Goal: Task Accomplishment & Management: Complete application form

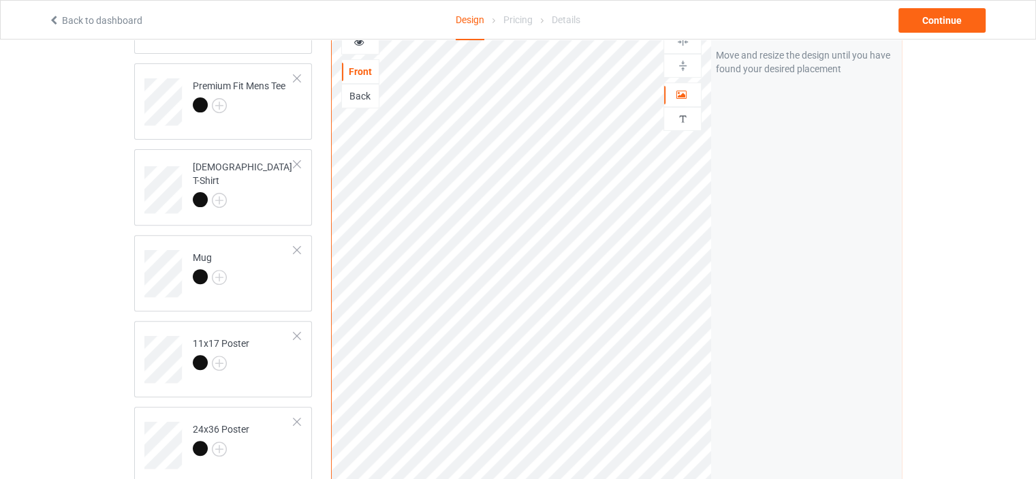
scroll to position [635, 0]
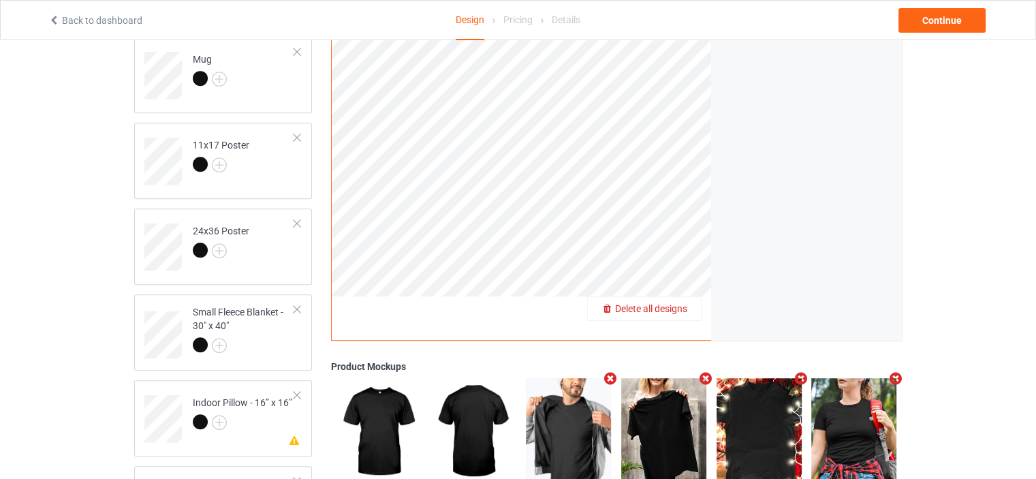
click at [678, 308] on span "Delete all designs" at bounding box center [651, 308] width 72 height 11
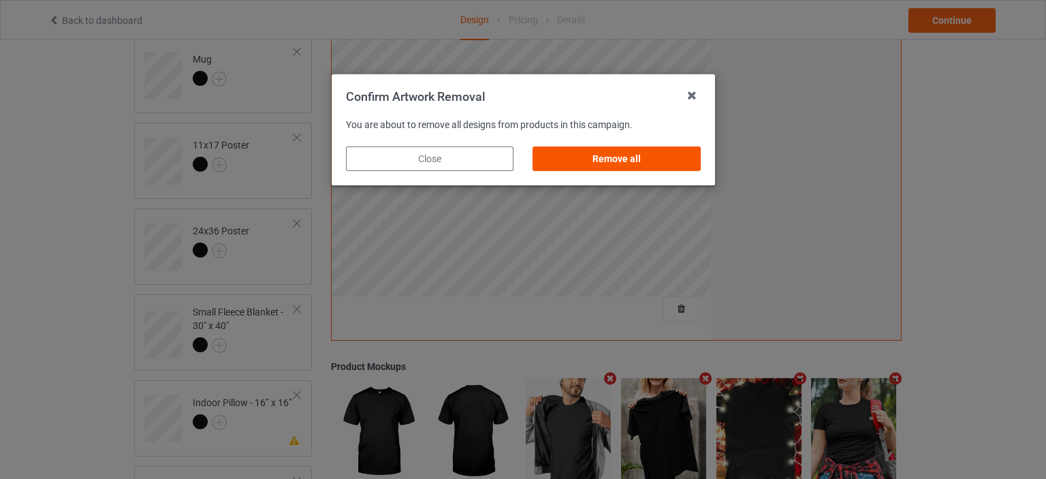
click at [623, 159] on div "Remove all" at bounding box center [617, 158] width 168 height 25
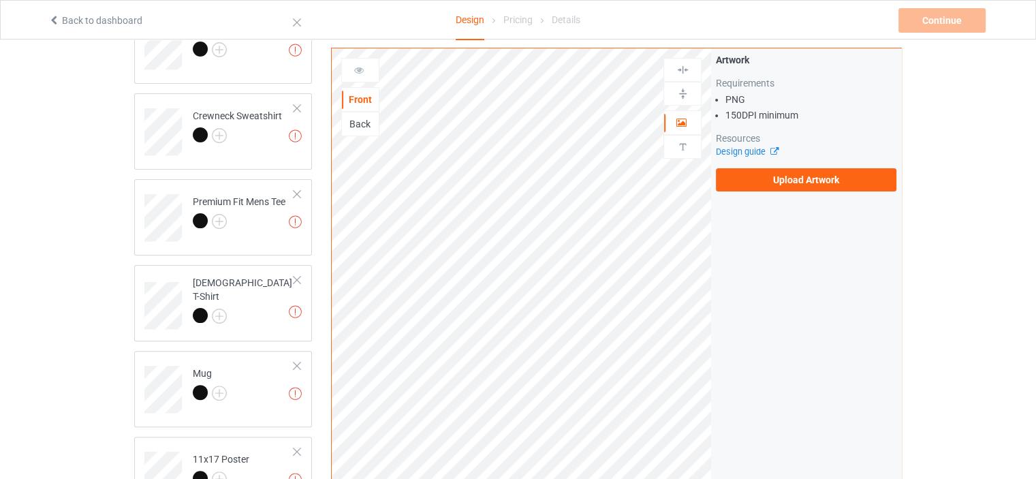
scroll to position [317, 0]
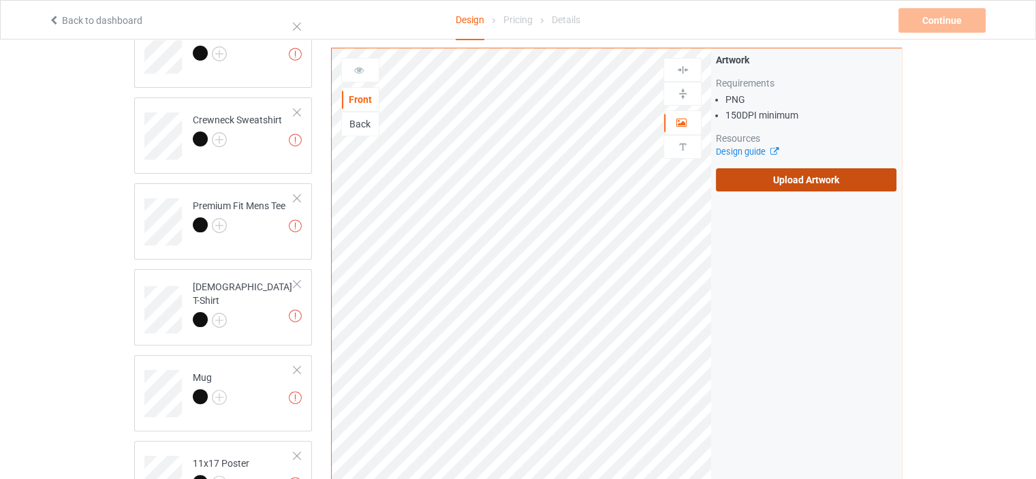
click at [787, 173] on label "Upload Artwork" at bounding box center [806, 179] width 180 height 23
click at [0, 0] on input "Upload Artwork" at bounding box center [0, 0] width 0 height 0
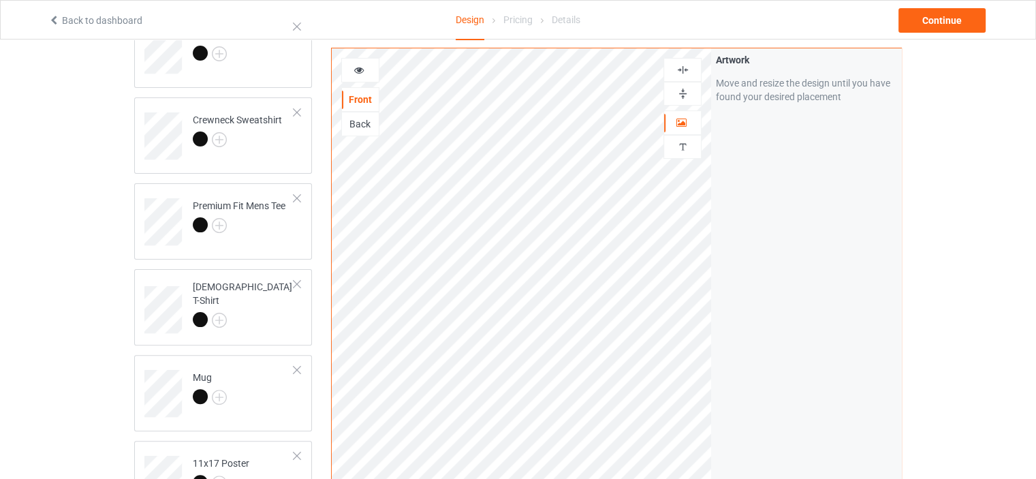
click at [683, 72] on img at bounding box center [682, 69] width 13 height 13
click at [682, 87] on img at bounding box center [682, 93] width 13 height 13
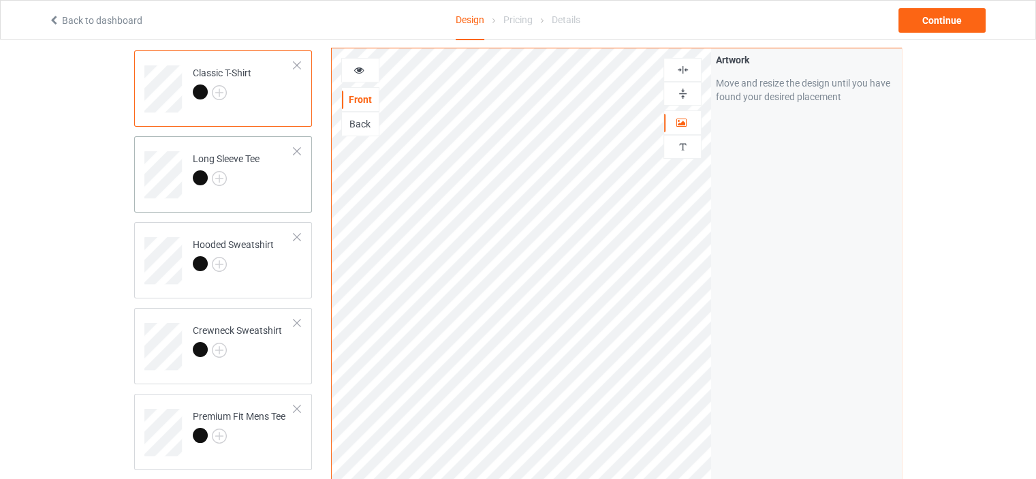
scroll to position [317, 0]
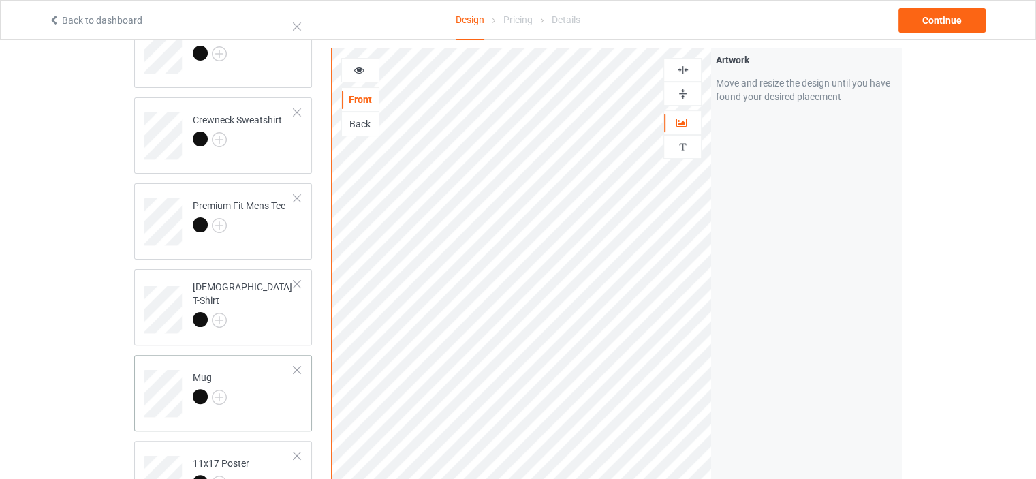
click at [208, 367] on td "Mug" at bounding box center [243, 388] width 116 height 57
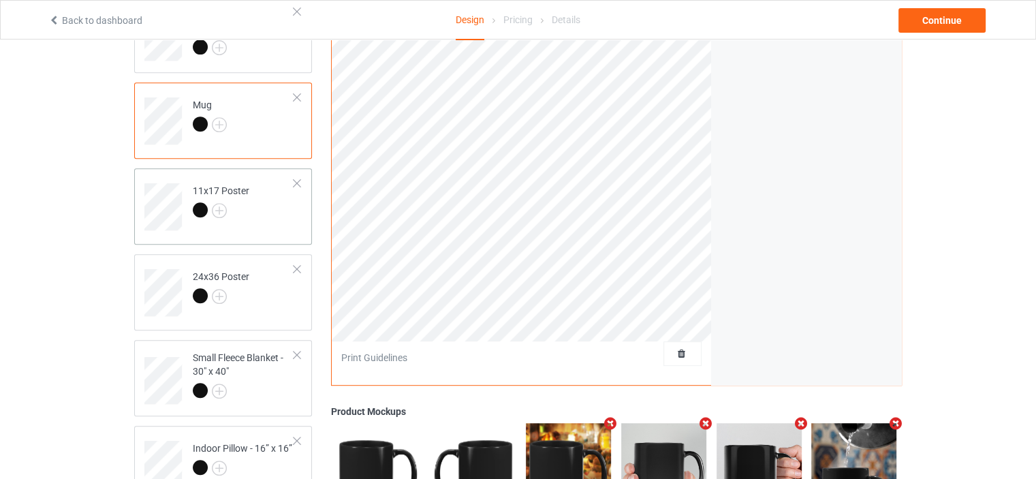
click at [204, 185] on div "11x17 Poster" at bounding box center [221, 200] width 57 height 33
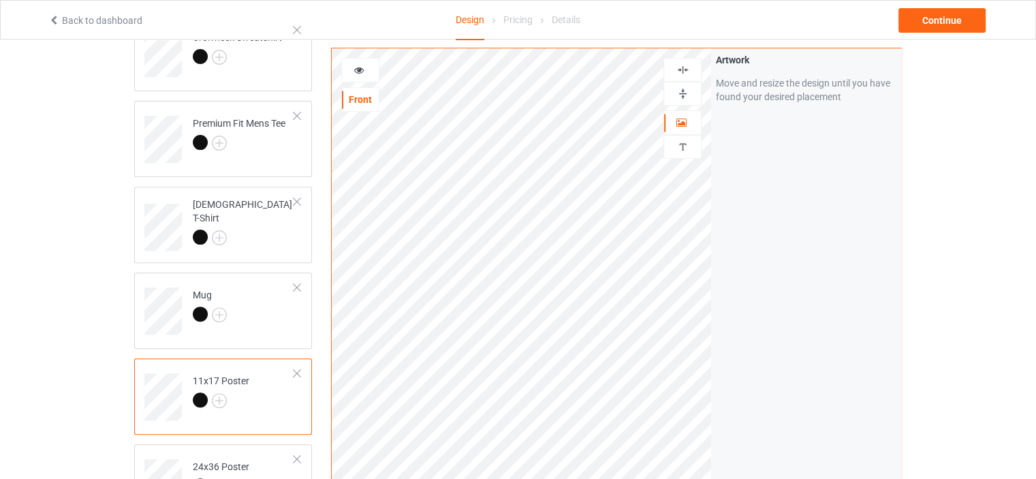
scroll to position [363, 0]
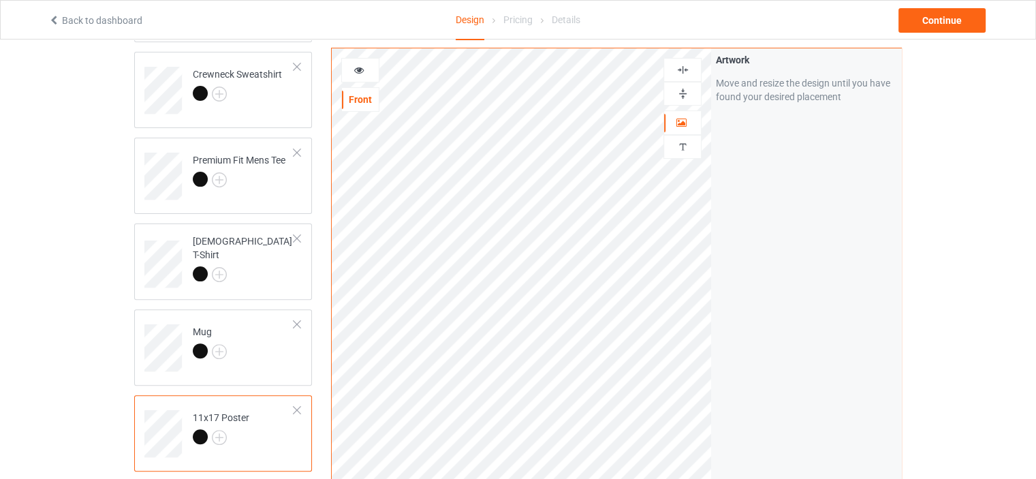
click at [681, 62] on div at bounding box center [682, 70] width 38 height 24
click at [682, 89] on img at bounding box center [682, 93] width 13 height 13
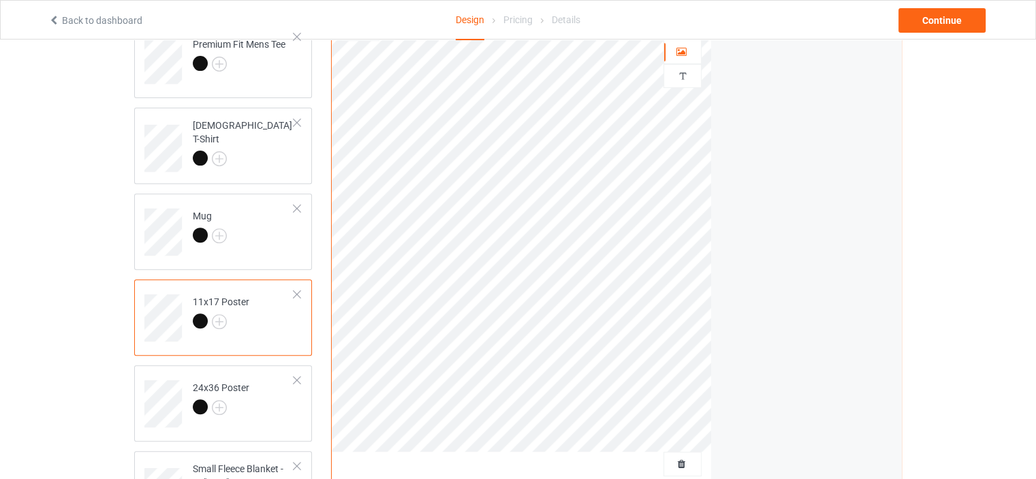
scroll to position [590, 0]
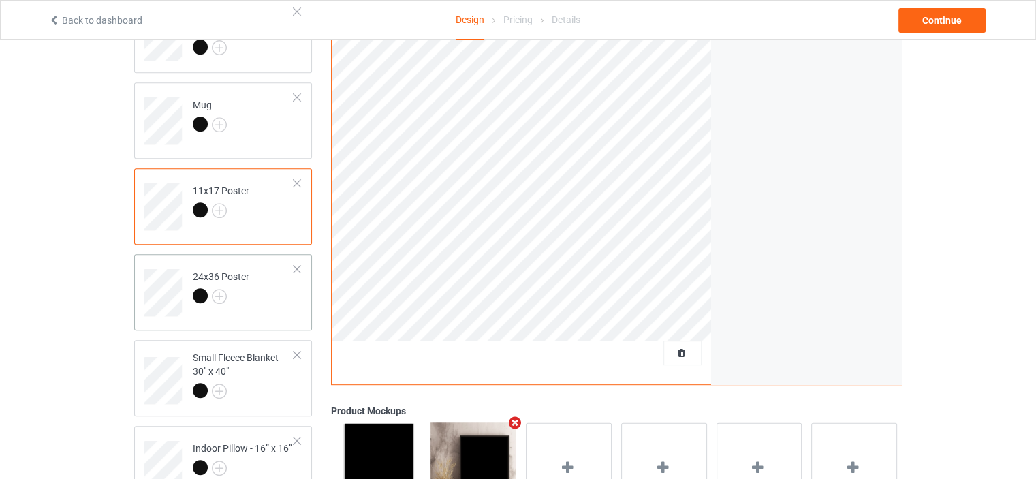
click at [204, 264] on td "24x36 Poster" at bounding box center [243, 287] width 116 height 57
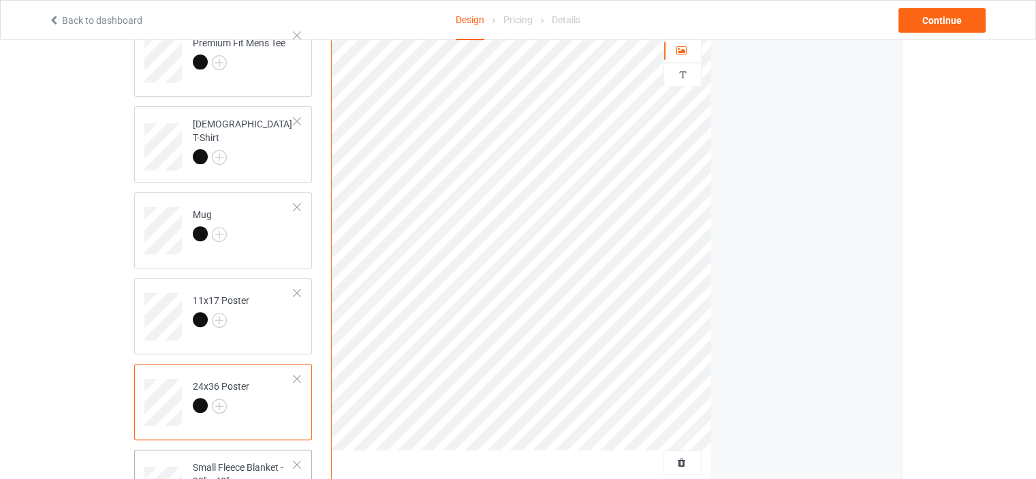
scroll to position [635, 0]
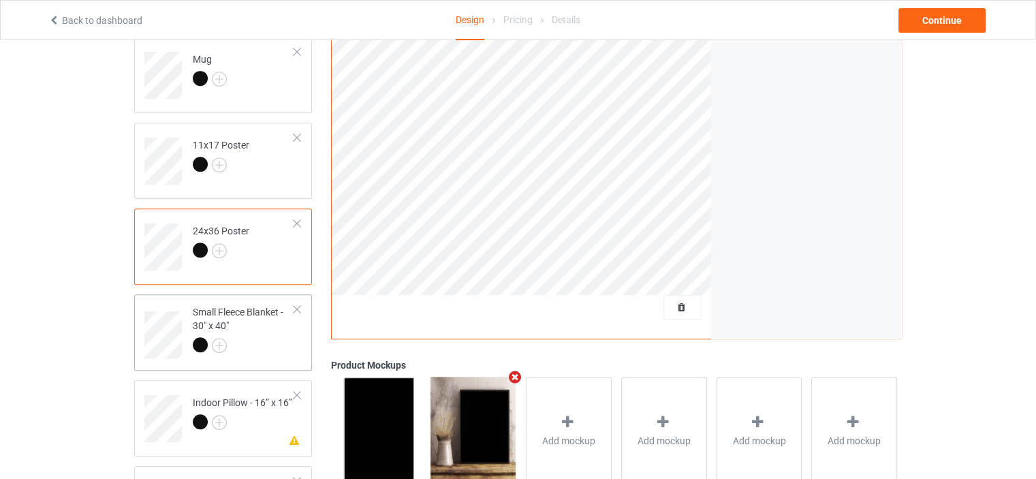
click at [222, 297] on div "Small Fleece Blanket - 30" x 40"" at bounding box center [223, 332] width 178 height 76
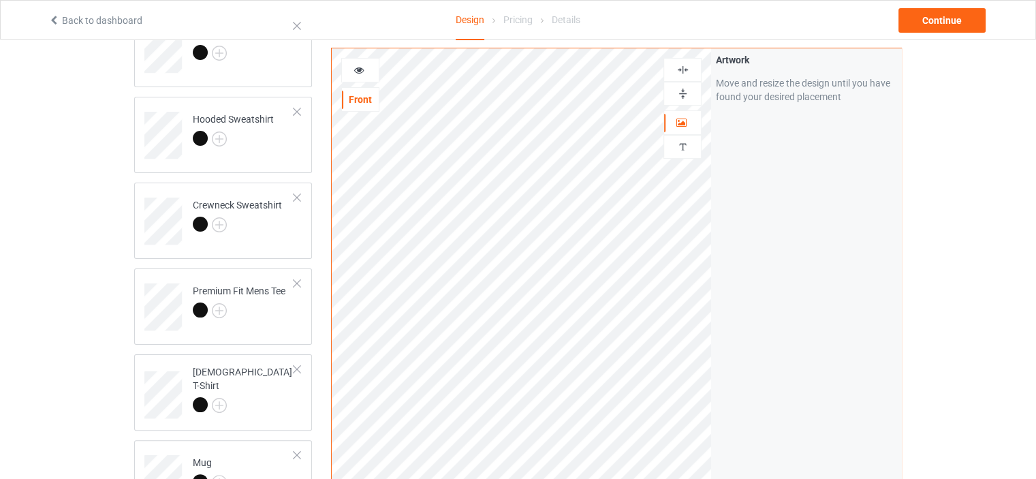
scroll to position [227, 0]
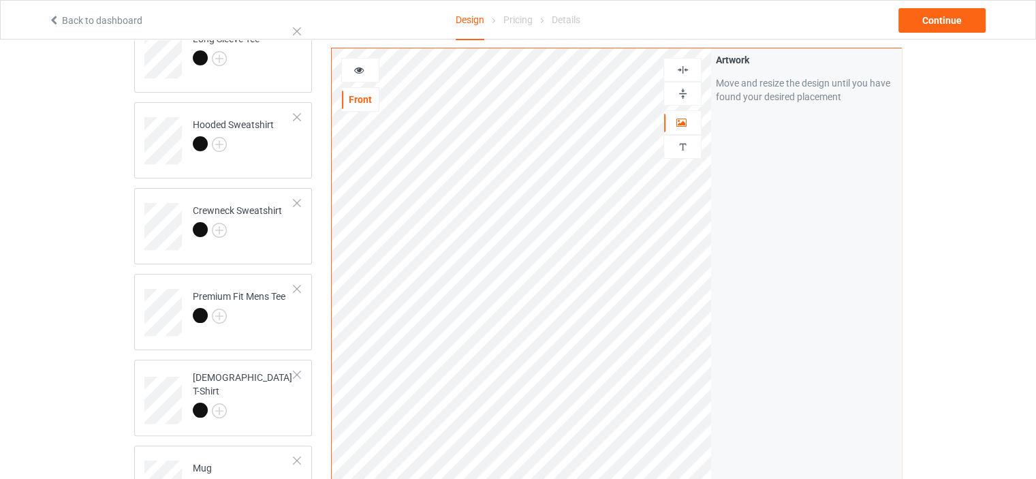
click at [688, 66] on img at bounding box center [682, 69] width 13 height 13
click at [686, 89] on img at bounding box center [682, 93] width 13 height 13
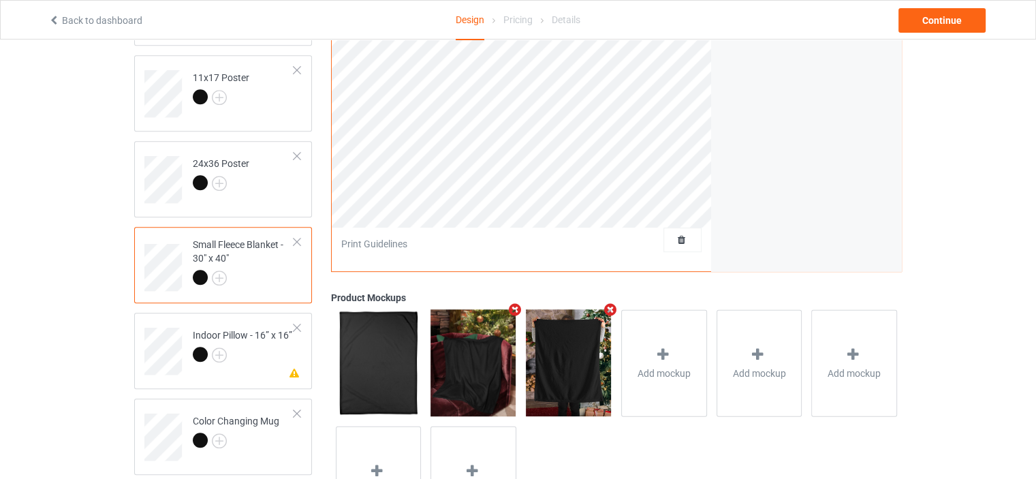
scroll to position [790, 0]
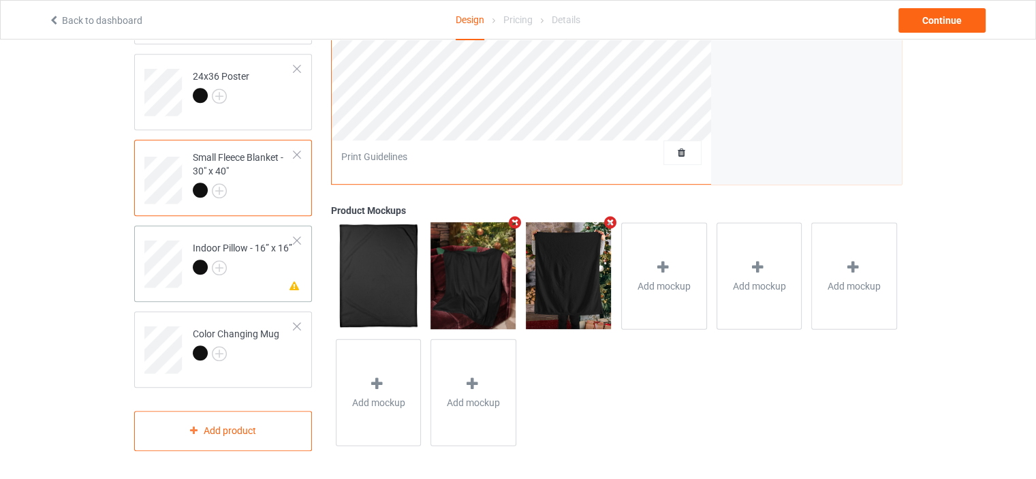
click at [248, 247] on div "Indoor Pillow - 16” x 16”" at bounding box center [242, 257] width 99 height 33
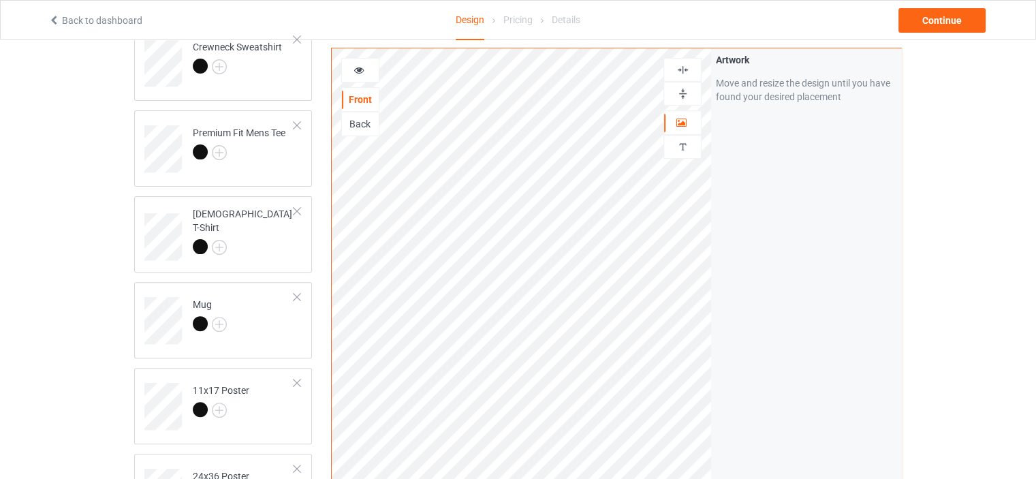
scroll to position [381, 0]
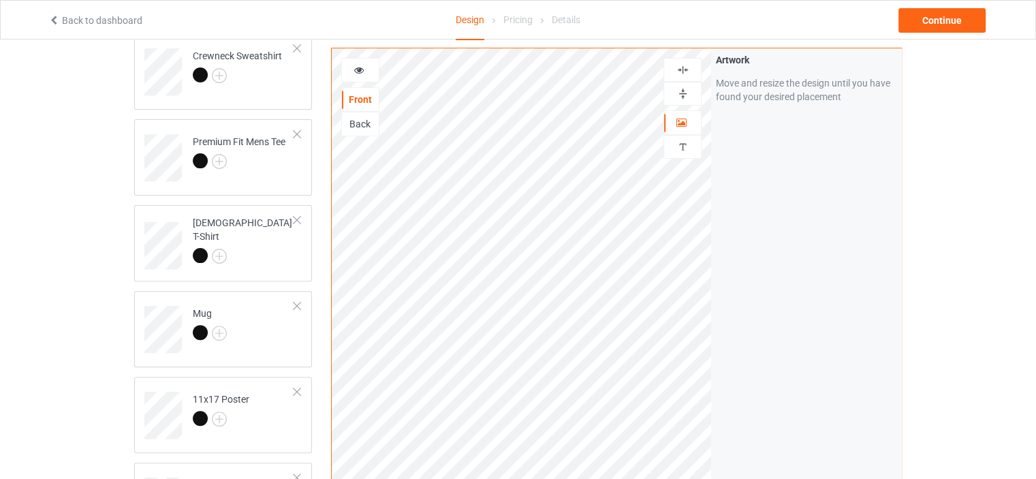
click at [684, 66] on img at bounding box center [682, 69] width 13 height 13
click at [686, 84] on div at bounding box center [682, 94] width 38 height 24
click at [684, 92] on img at bounding box center [682, 93] width 13 height 13
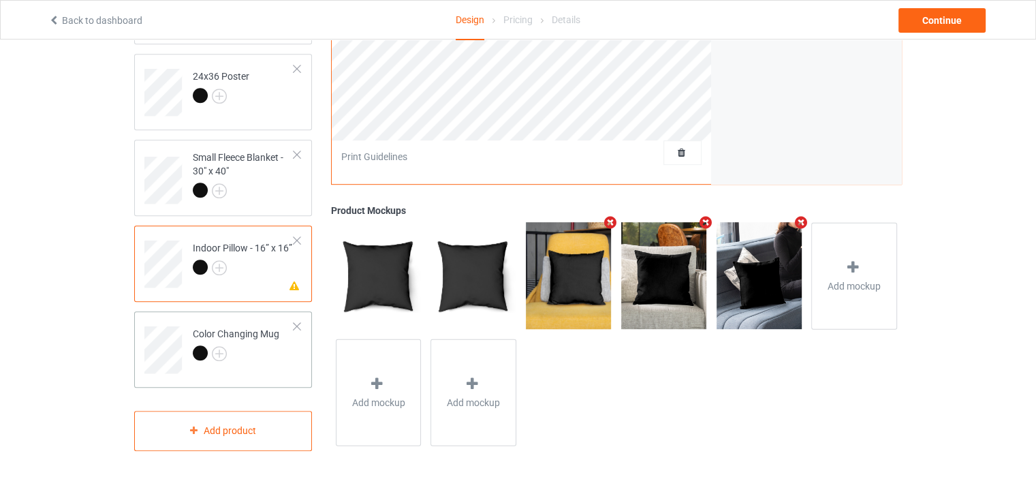
click at [247, 317] on td "Color Changing Mug" at bounding box center [243, 345] width 116 height 57
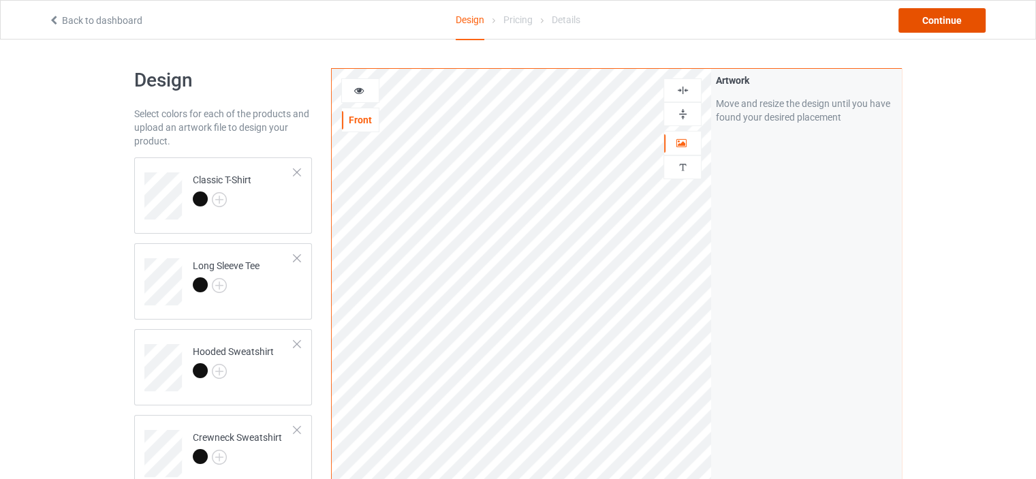
click at [929, 15] on div "Continue" at bounding box center [941, 20] width 87 height 25
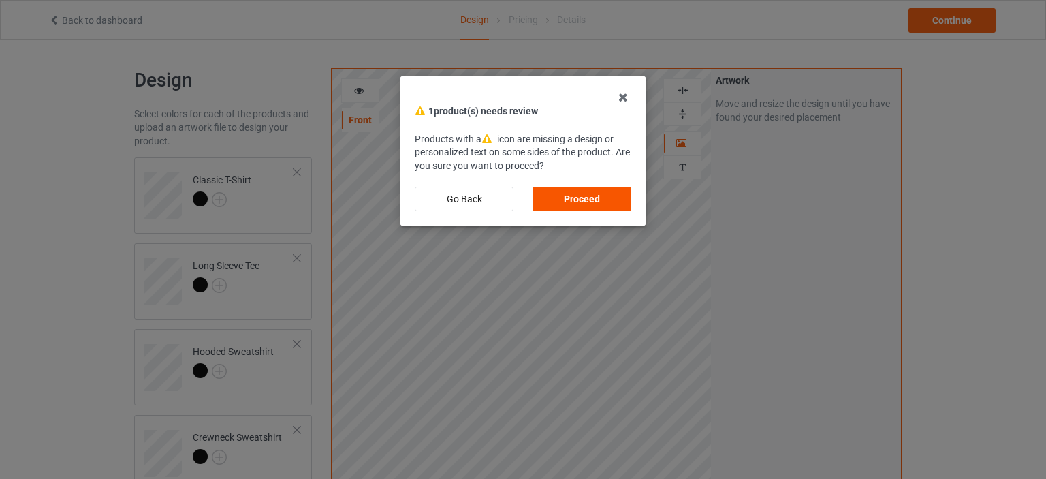
click at [595, 193] on div "Proceed" at bounding box center [582, 199] width 99 height 25
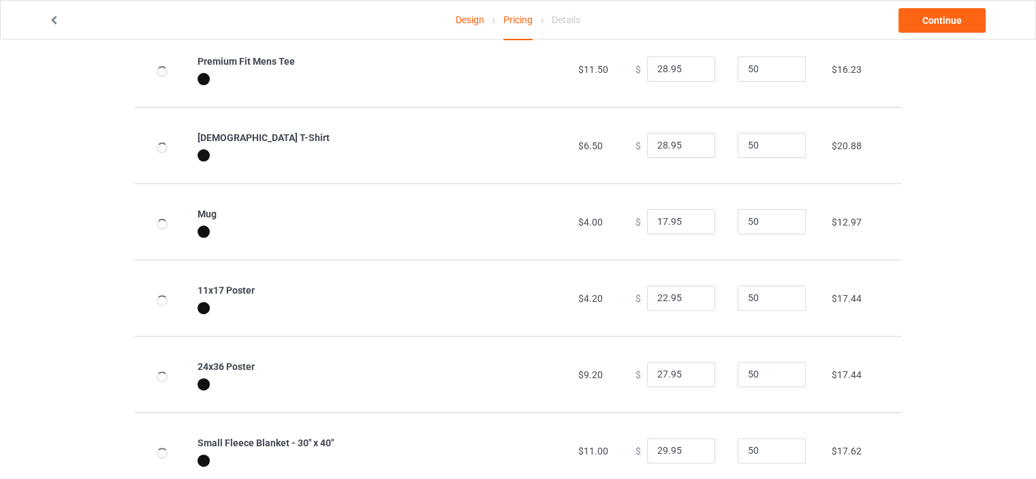
scroll to position [599, 0]
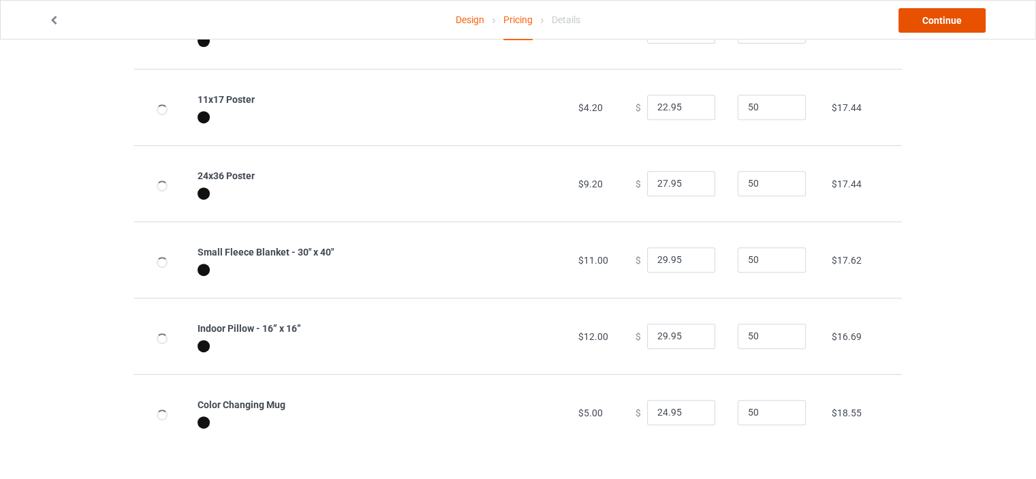
click at [951, 21] on link "Continue" at bounding box center [941, 20] width 87 height 25
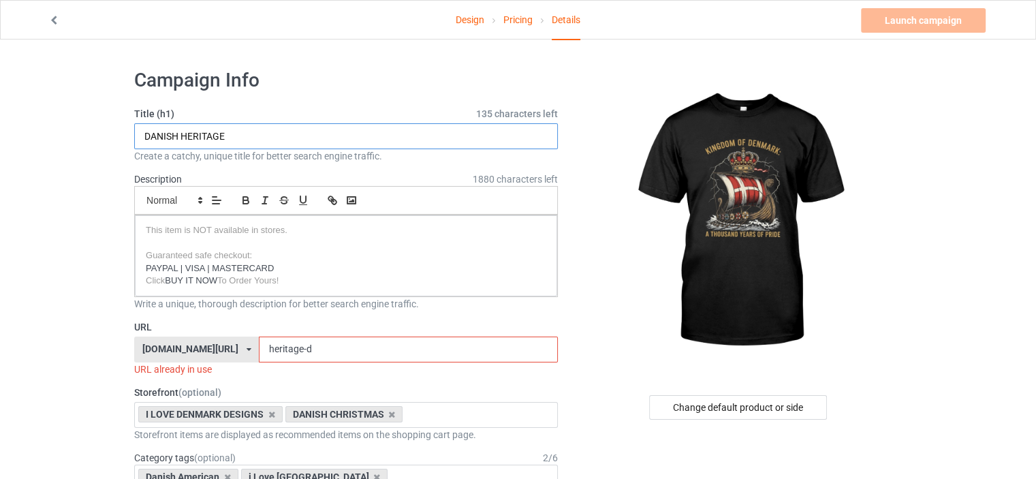
drag, startPoint x: 243, startPoint y: 136, endPoint x: 139, endPoint y: 136, distance: 104.2
click at [139, 136] on input "DANISH HERITAGE" at bounding box center [346, 136] width 424 height 26
type input "[GEOGRAPHIC_DATA]"
drag, startPoint x: 289, startPoint y: 348, endPoint x: 309, endPoint y: 348, distance: 20.4
click at [309, 348] on input "heritage-d" at bounding box center [408, 349] width 298 height 26
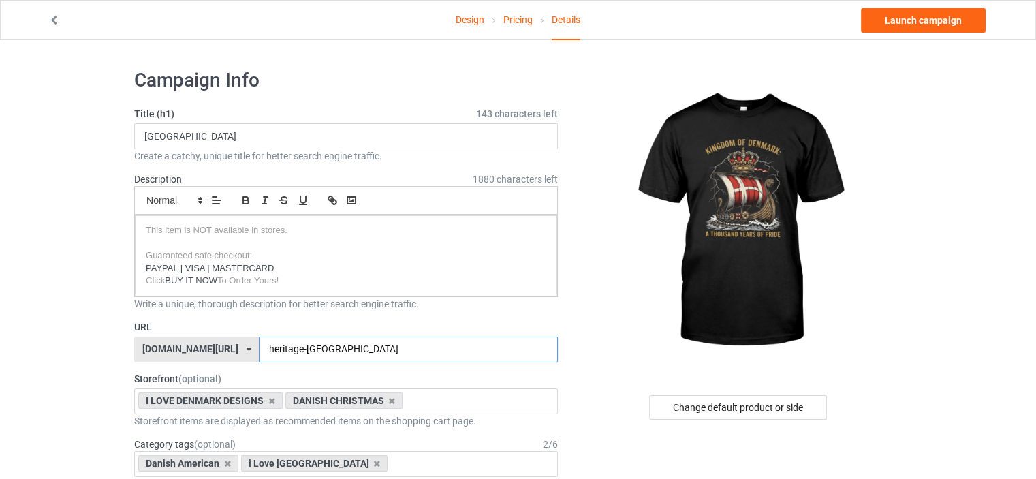
type input "heritage-[GEOGRAPHIC_DATA]"
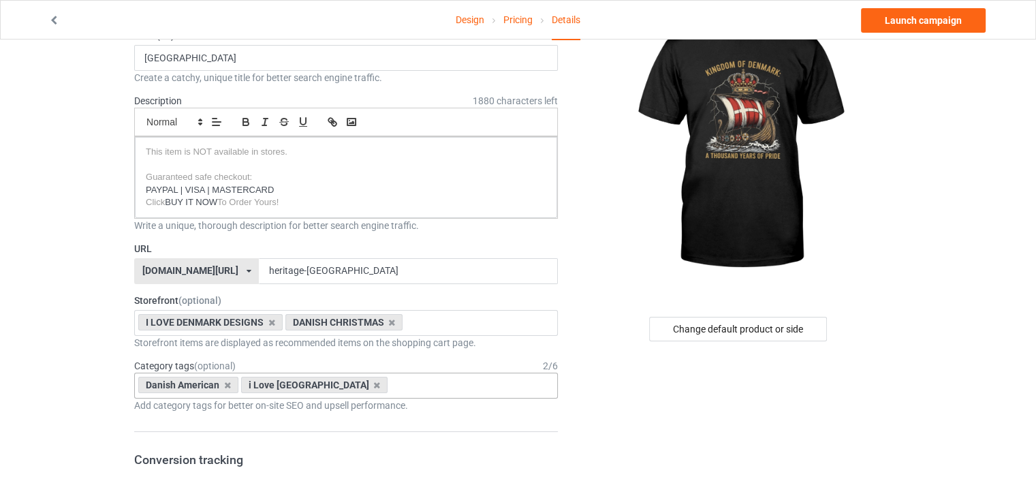
scroll to position [227, 0]
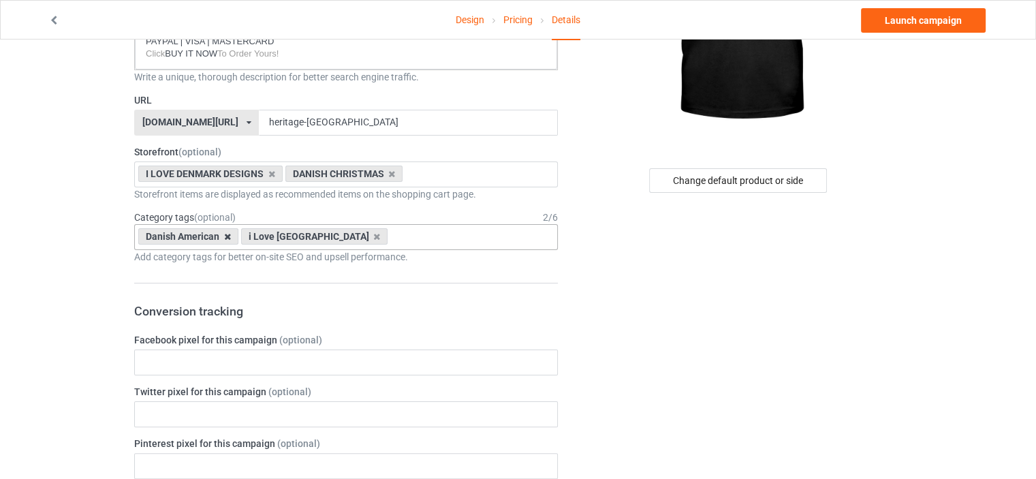
click at [227, 234] on icon at bounding box center [227, 236] width 7 height 9
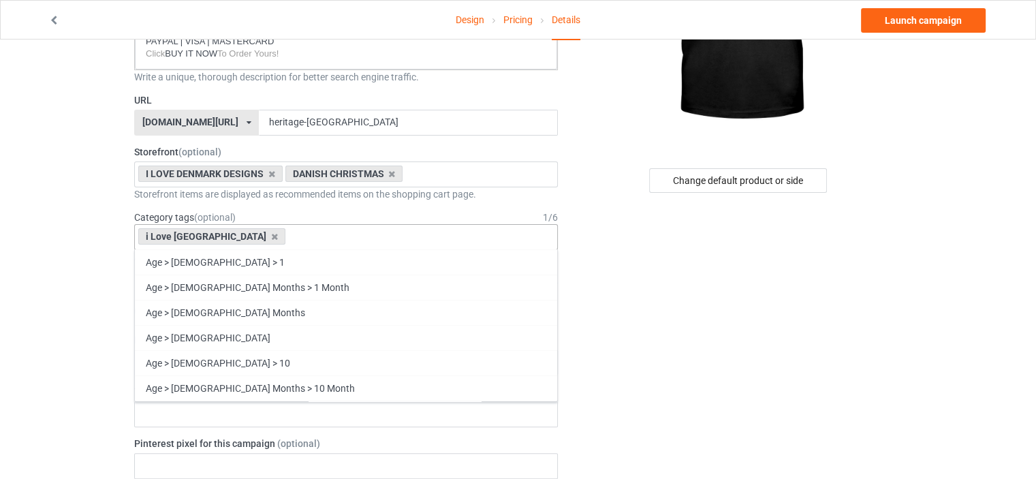
click at [264, 234] on div "i Love [GEOGRAPHIC_DATA] Age > [DEMOGRAPHIC_DATA] > 1 Age > [DEMOGRAPHIC_DATA] …" at bounding box center [346, 237] width 424 height 26
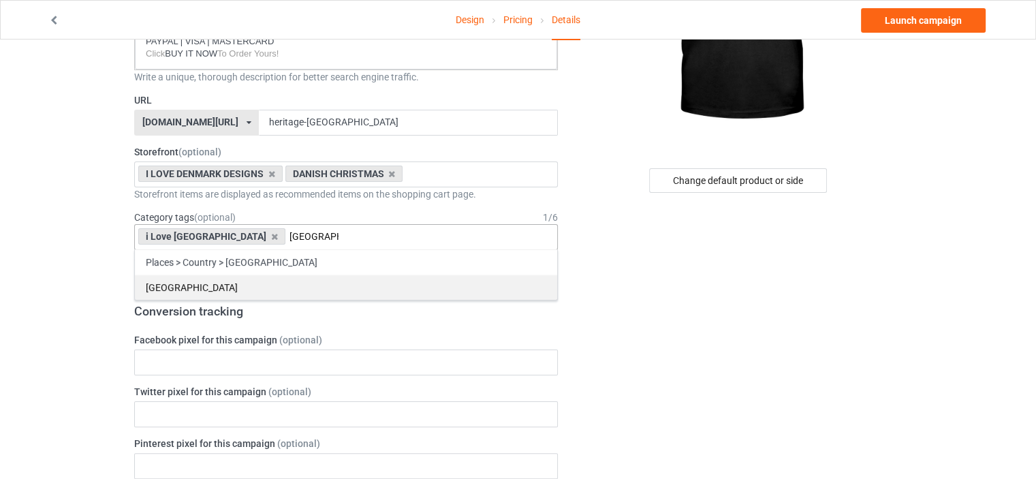
type input "[GEOGRAPHIC_DATA]"
click at [220, 291] on div "[GEOGRAPHIC_DATA]" at bounding box center [346, 286] width 422 height 25
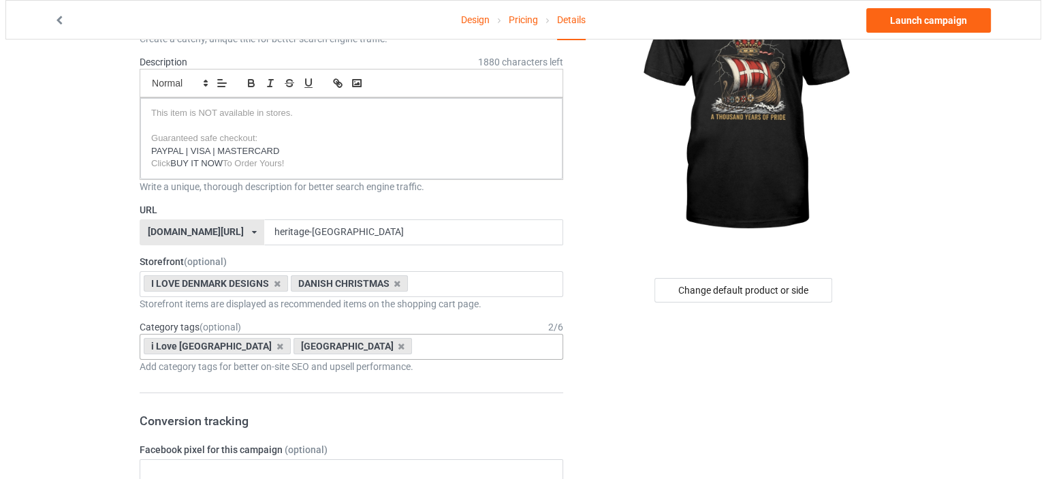
scroll to position [0, 0]
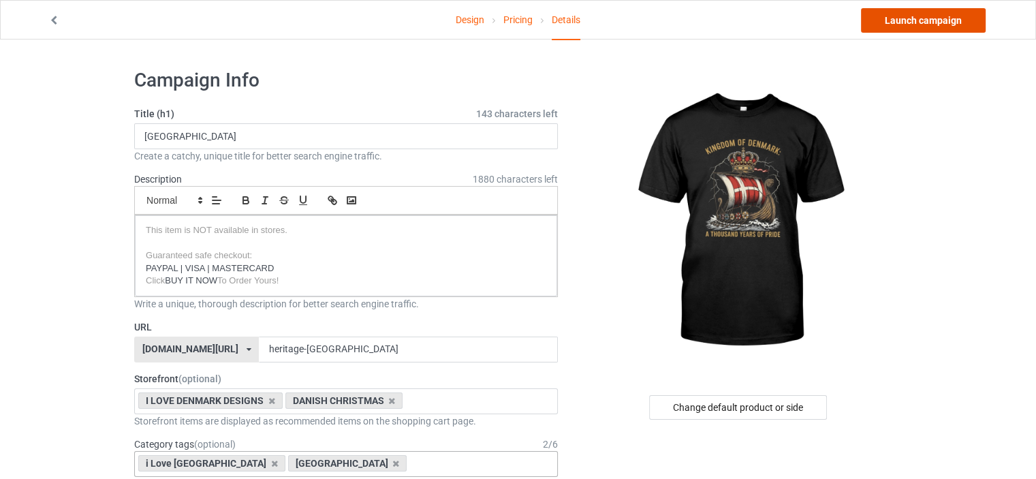
click at [907, 23] on link "Launch campaign" at bounding box center [923, 20] width 125 height 25
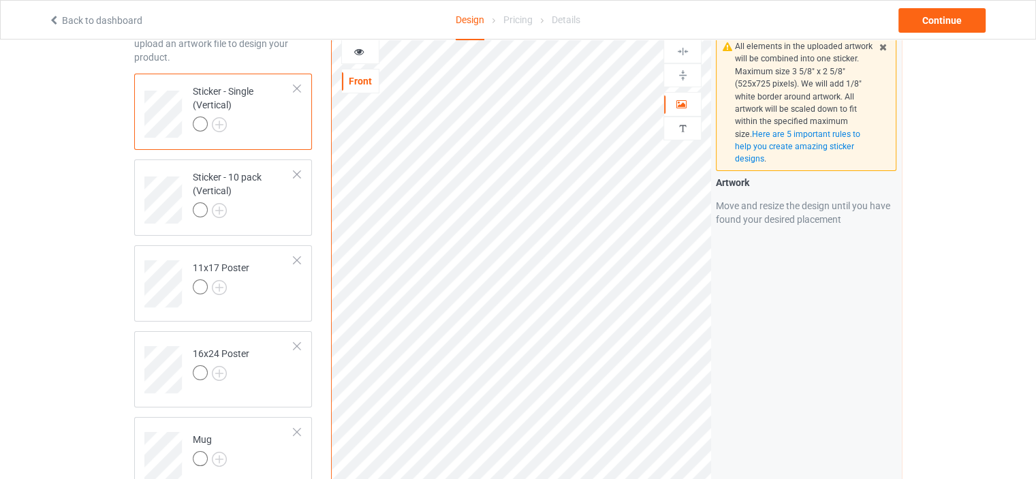
scroll to position [447, 0]
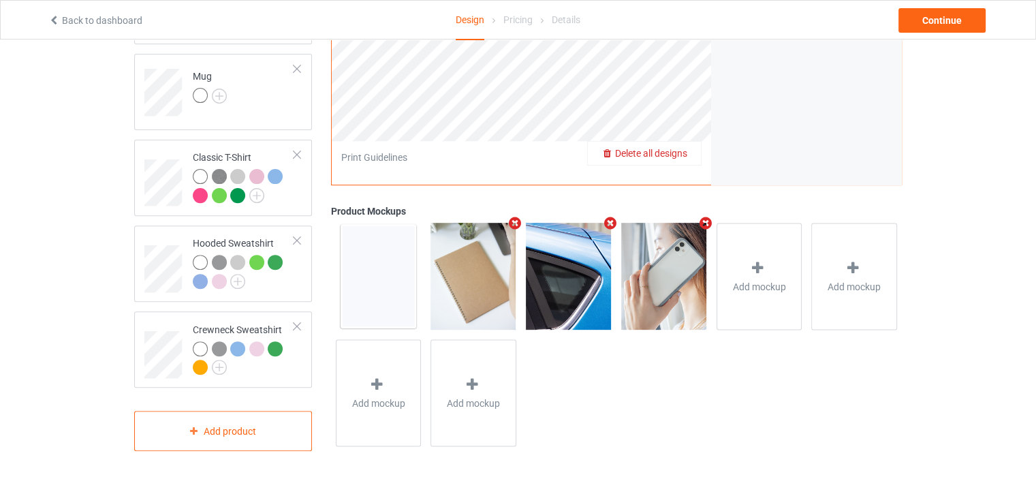
click at [678, 157] on span "Delete all designs" at bounding box center [651, 153] width 72 height 11
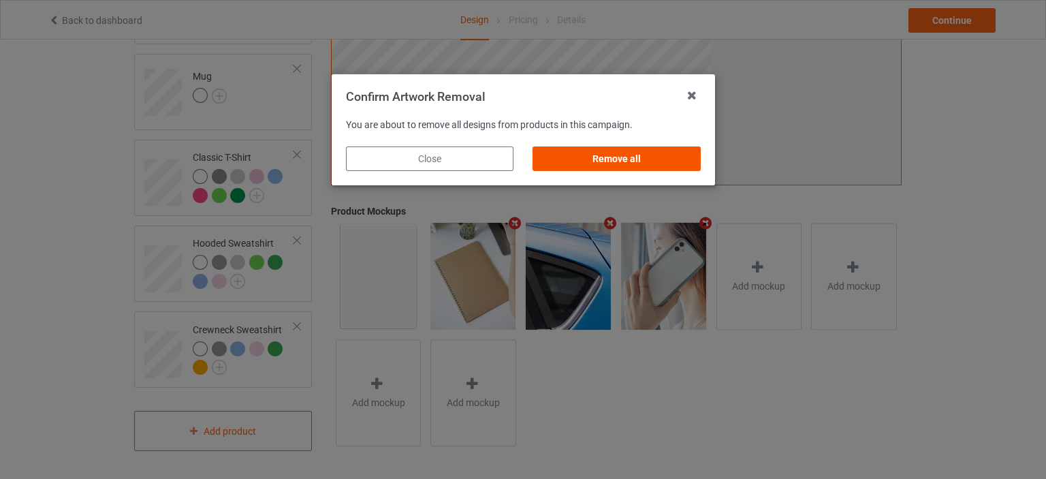
click at [635, 163] on div "Remove all" at bounding box center [617, 158] width 168 height 25
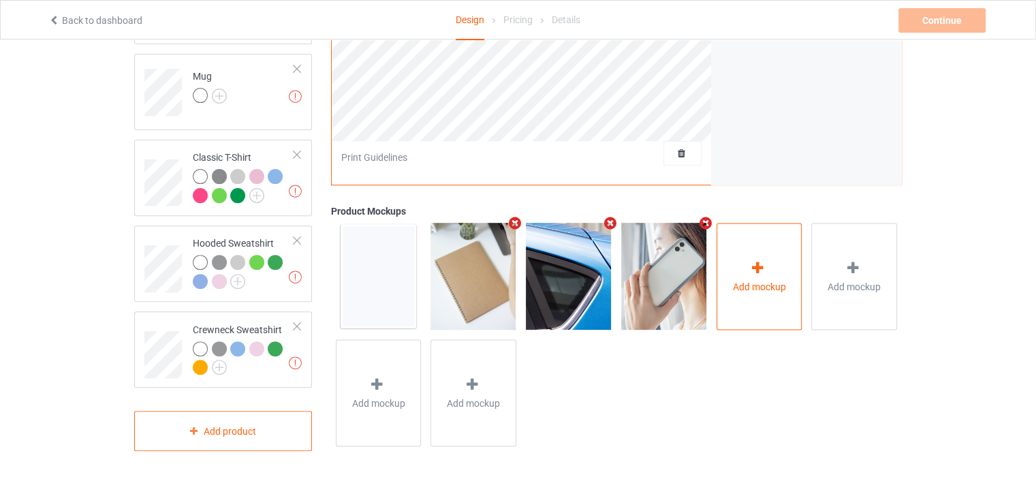
scroll to position [38, 0]
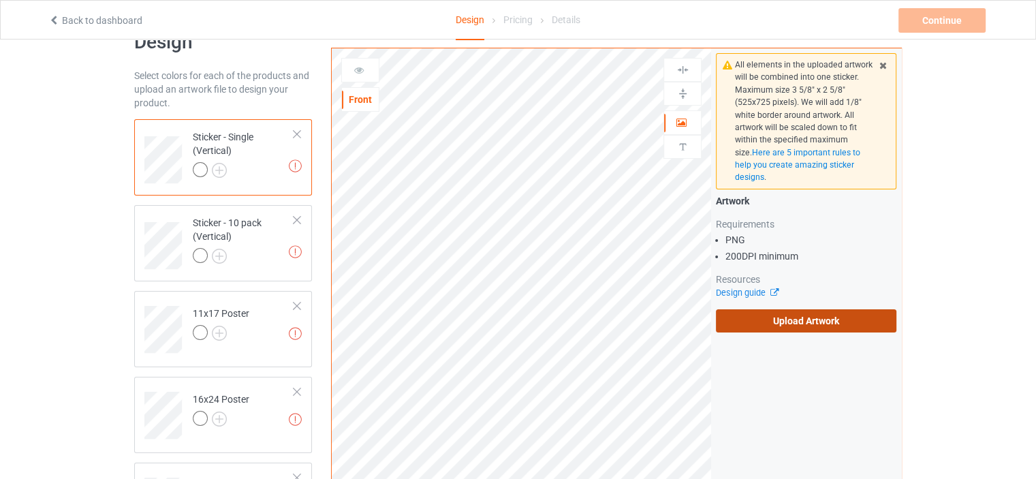
click at [795, 326] on label "Upload Artwork" at bounding box center [806, 320] width 180 height 23
click at [0, 0] on input "Upload Artwork" at bounding box center [0, 0] width 0 height 0
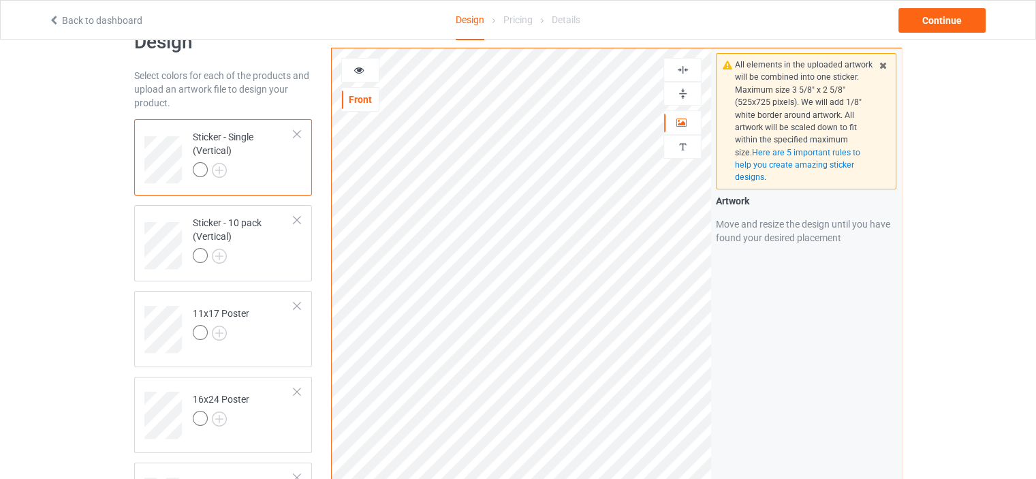
click at [678, 65] on img at bounding box center [682, 69] width 13 height 13
click at [680, 95] on img at bounding box center [682, 93] width 13 height 13
click at [231, 135] on div "Sticker - Single (Vertical)" at bounding box center [243, 153] width 101 height 46
click at [204, 227] on div "Sticker - 10 pack (Vertical)" at bounding box center [243, 239] width 101 height 46
click at [223, 317] on div "11x17 Poster" at bounding box center [221, 322] width 57 height 33
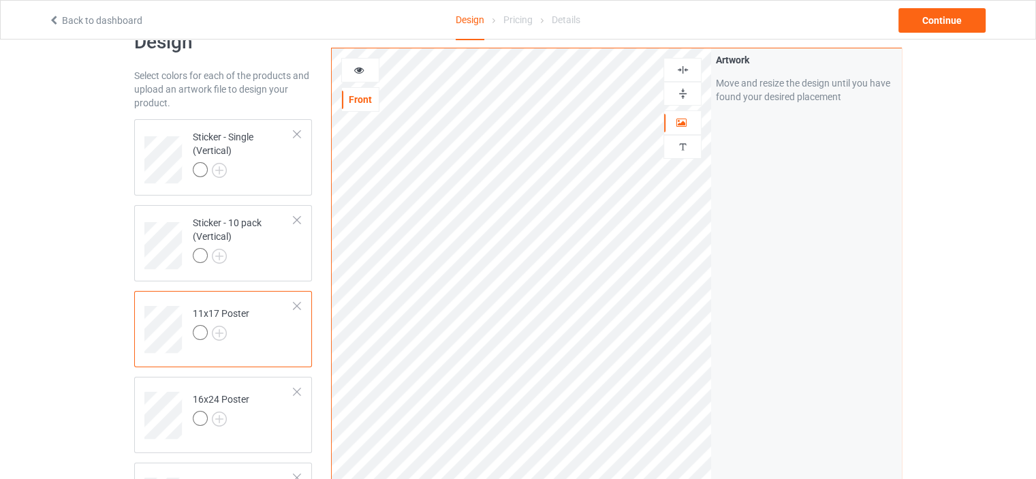
click at [682, 69] on img at bounding box center [682, 69] width 13 height 13
click at [682, 94] on img at bounding box center [682, 93] width 13 height 13
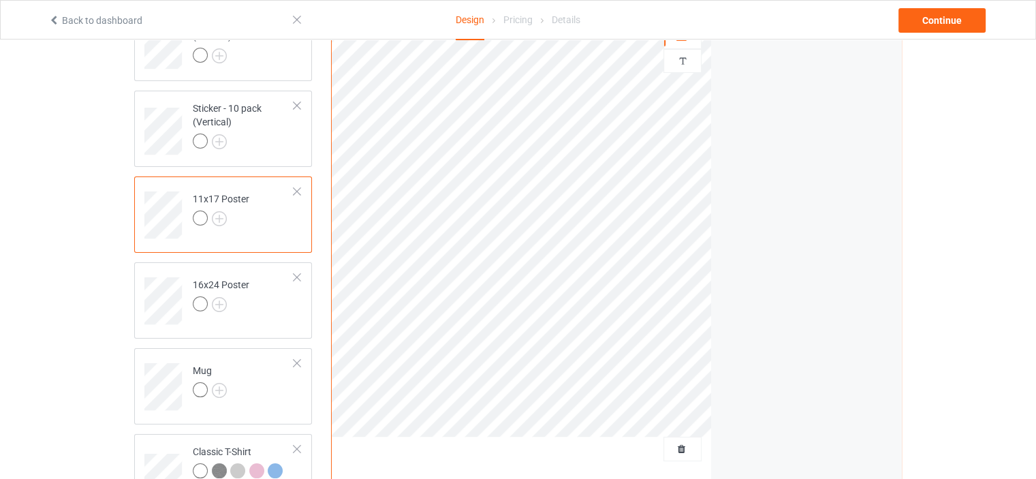
scroll to position [220, 0]
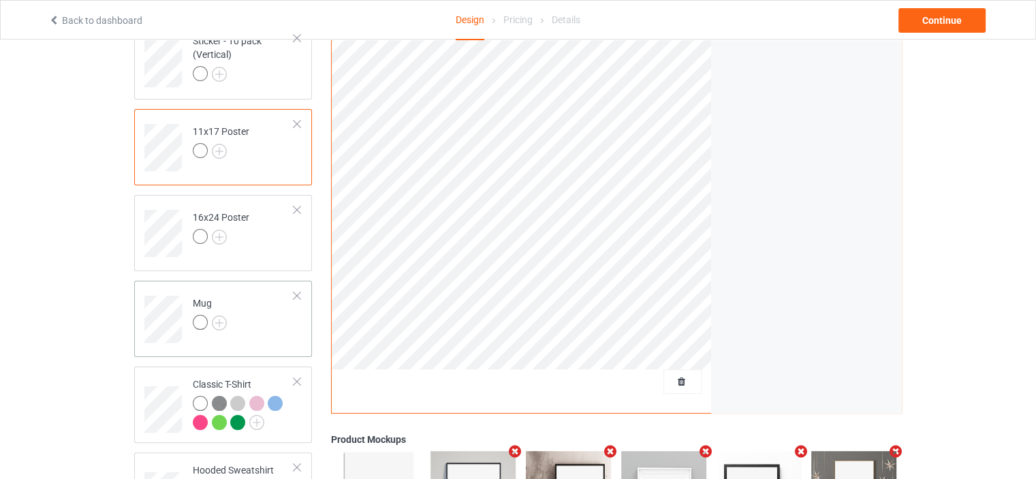
click at [204, 296] on div "Mug" at bounding box center [210, 312] width 34 height 33
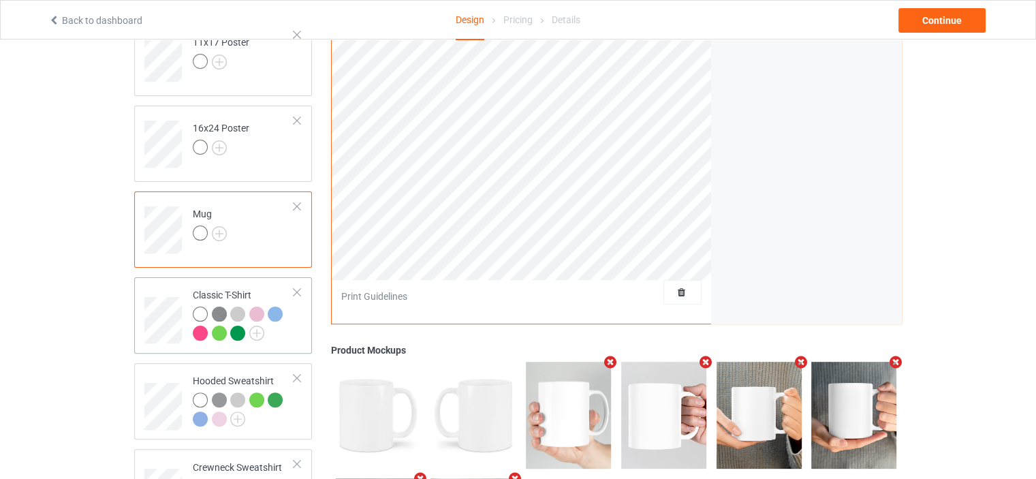
scroll to position [311, 0]
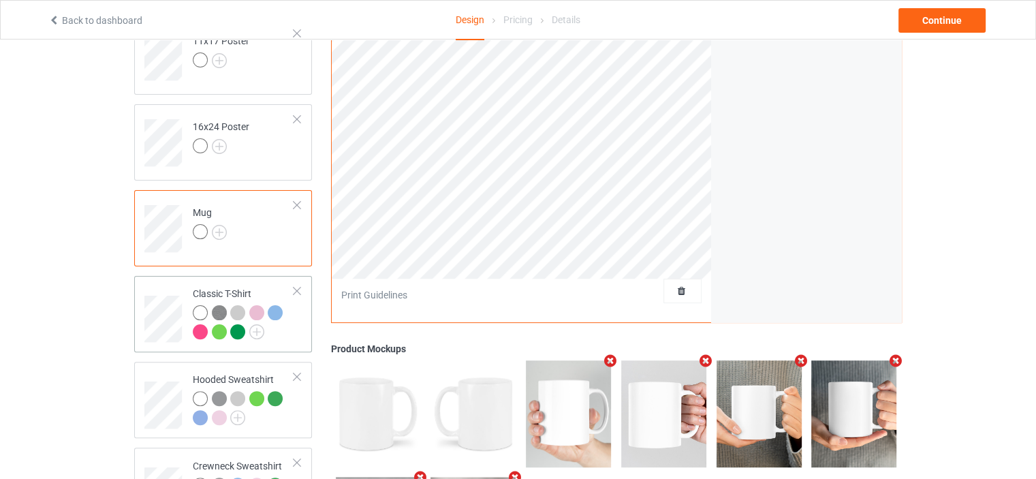
click at [222, 291] on div "Classic T-Shirt" at bounding box center [243, 312] width 101 height 51
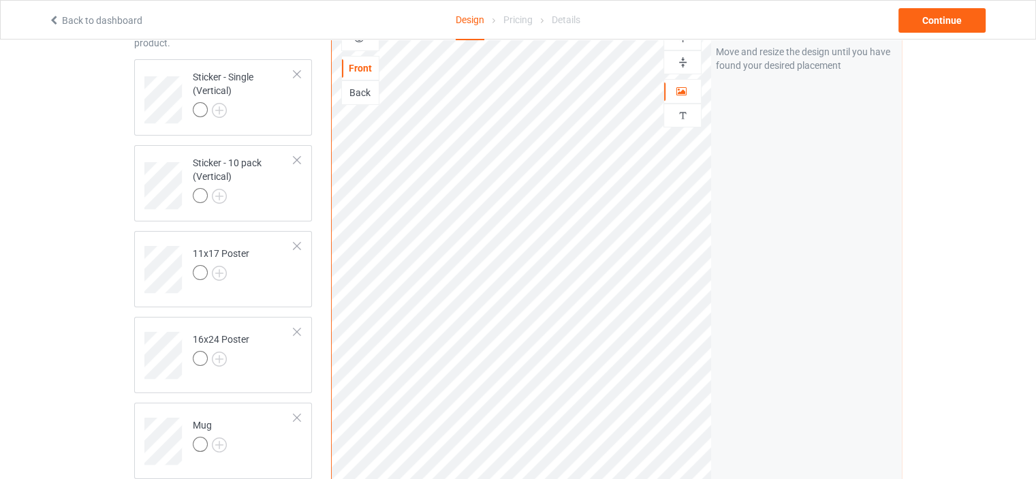
scroll to position [84, 0]
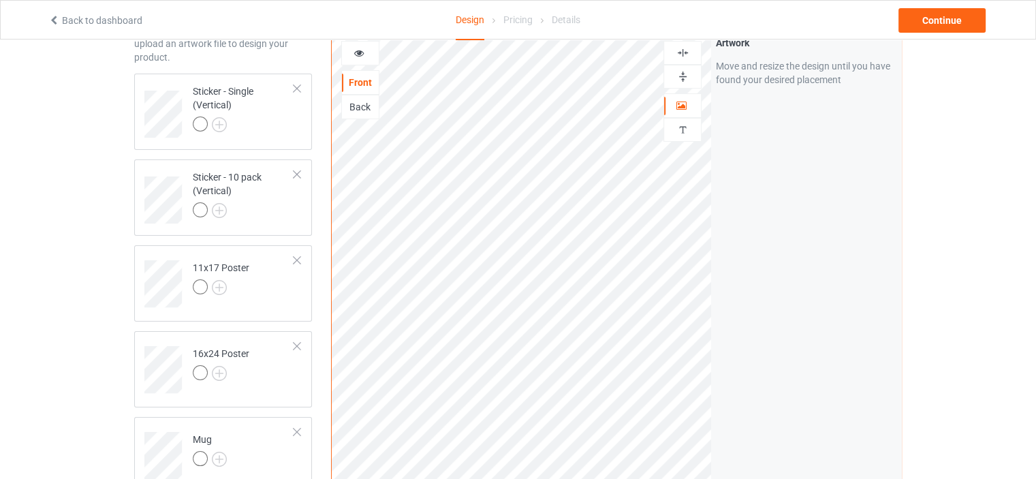
click at [676, 53] on img at bounding box center [682, 52] width 13 height 13
click at [680, 73] on img at bounding box center [682, 76] width 13 height 13
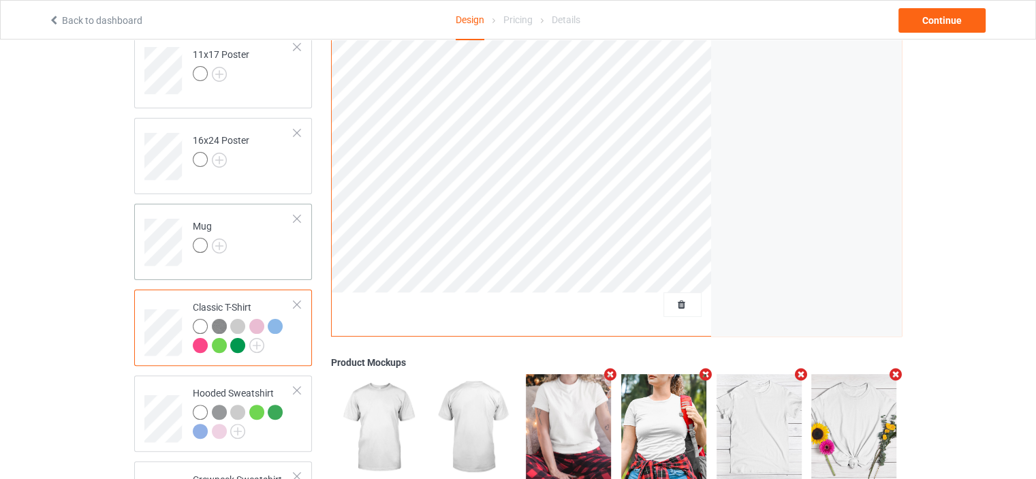
scroll to position [402, 0]
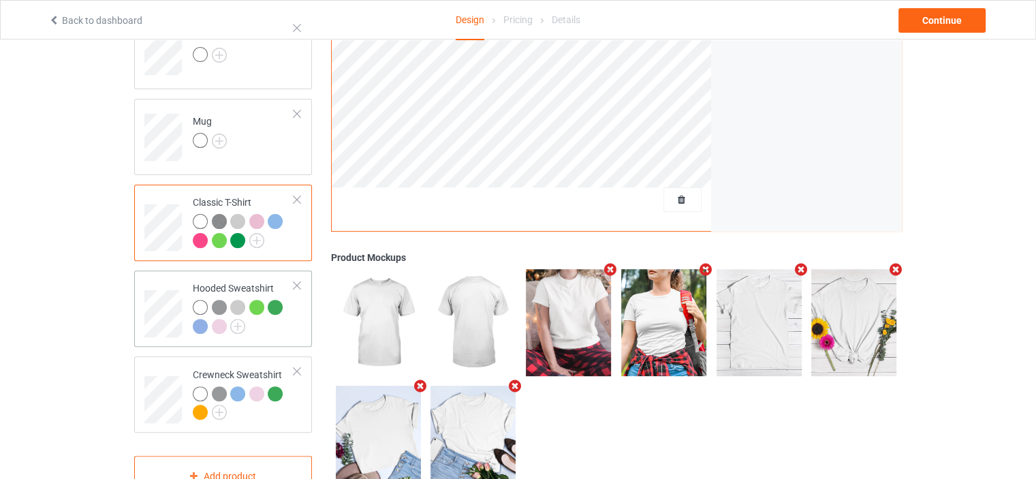
click at [206, 279] on td "Hooded Sweatshirt" at bounding box center [243, 308] width 116 height 65
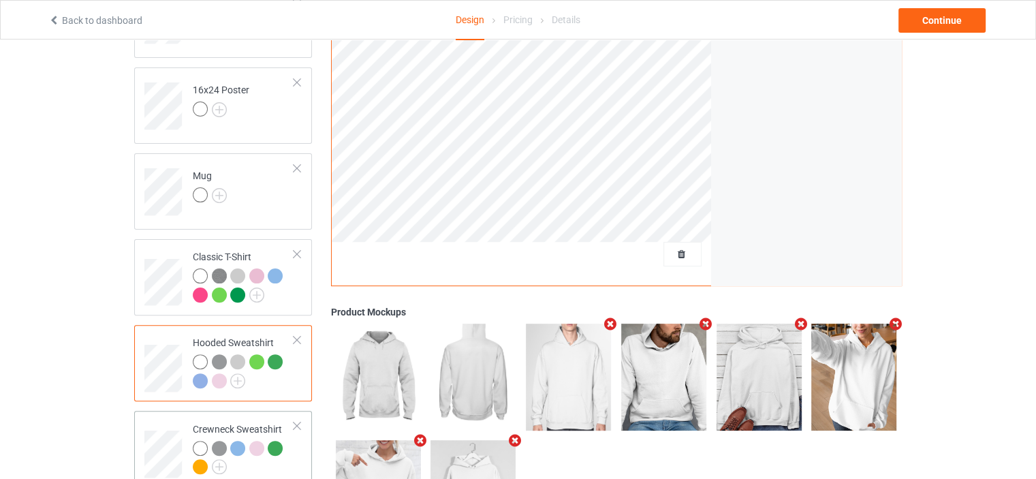
scroll to position [447, 0]
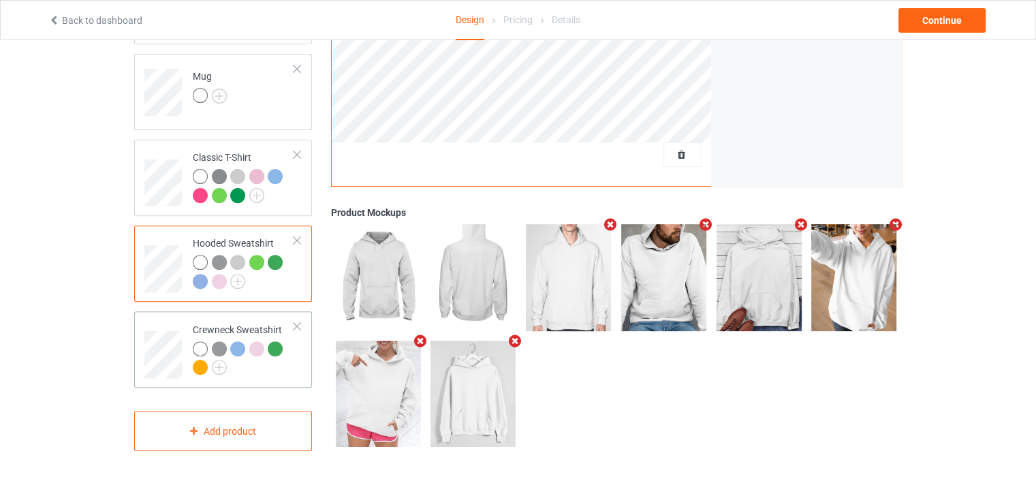
click at [229, 319] on td "Crewneck Sweatshirt" at bounding box center [243, 349] width 116 height 65
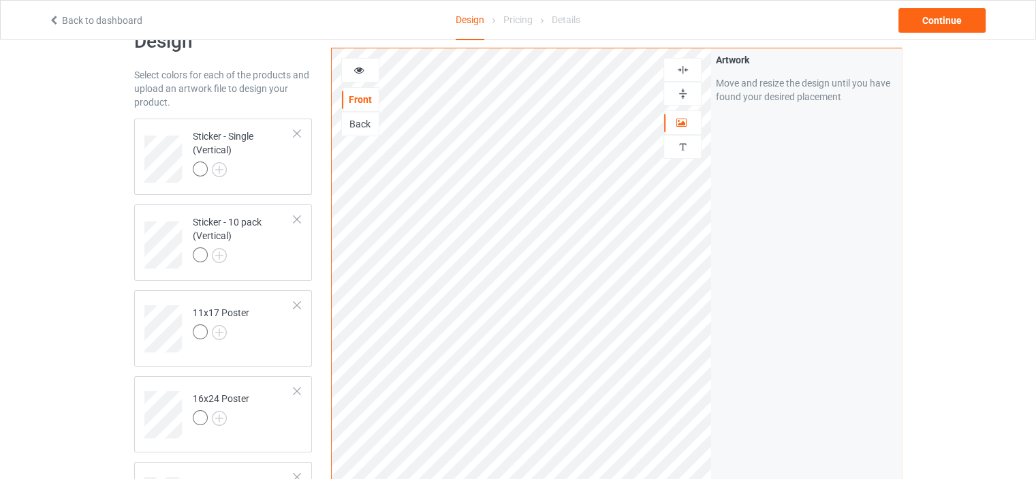
scroll to position [38, 0]
click at [212, 135] on div "Sticker - Single (Vertical)" at bounding box center [243, 153] width 101 height 46
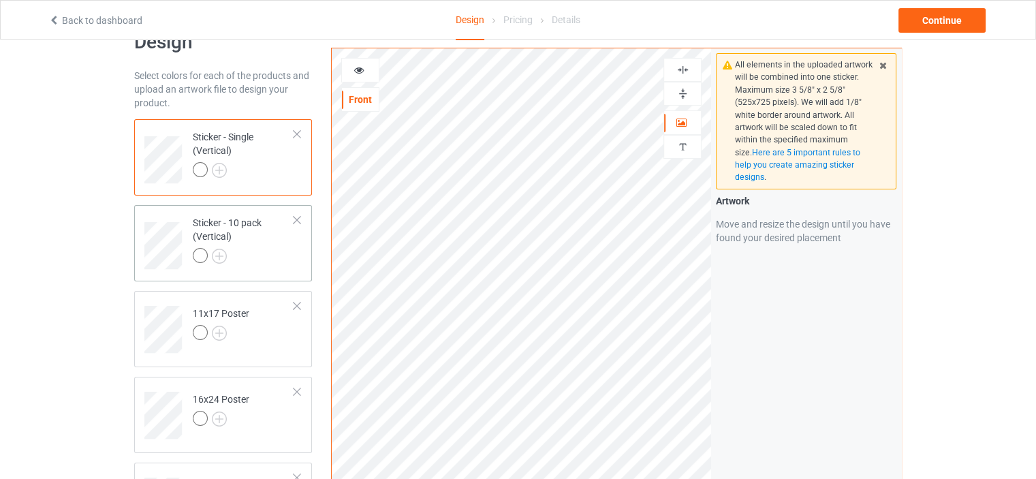
click at [207, 214] on td "Sticker - 10 pack (Vertical)" at bounding box center [243, 240] width 116 height 61
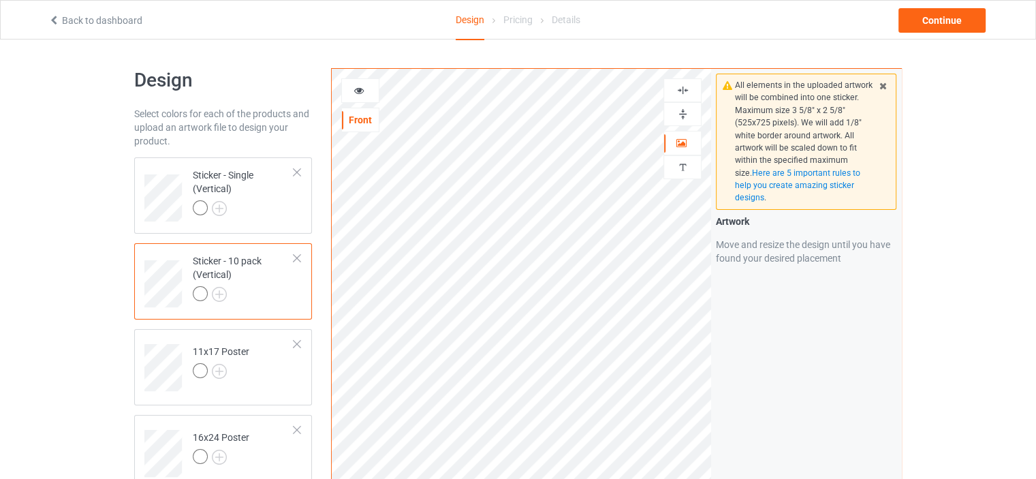
scroll to position [317, 0]
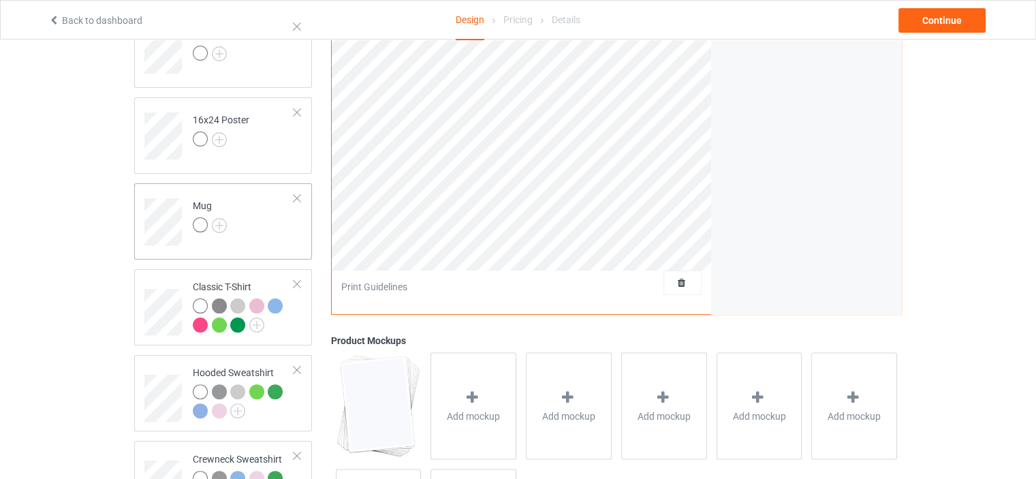
click at [210, 193] on td "Mug" at bounding box center [243, 217] width 116 height 57
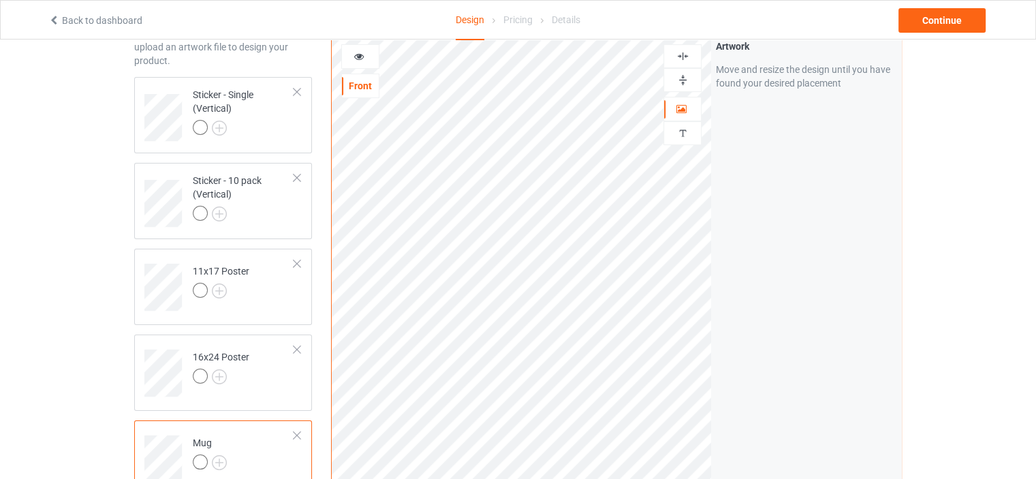
scroll to position [45, 0]
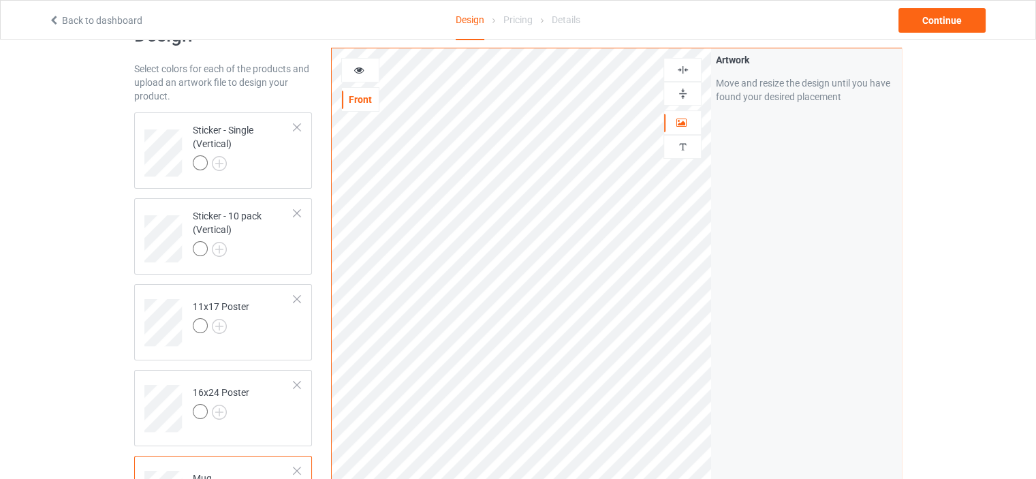
drag, startPoint x: 368, startPoint y: 66, endPoint x: 373, endPoint y: 60, distance: 7.4
click at [368, 65] on div at bounding box center [360, 70] width 37 height 14
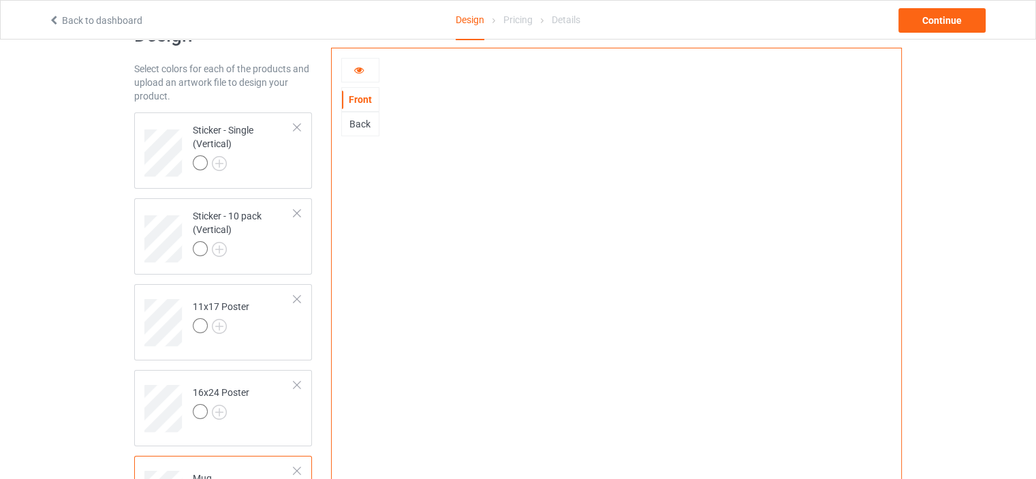
click at [355, 67] on icon at bounding box center [359, 68] width 12 height 10
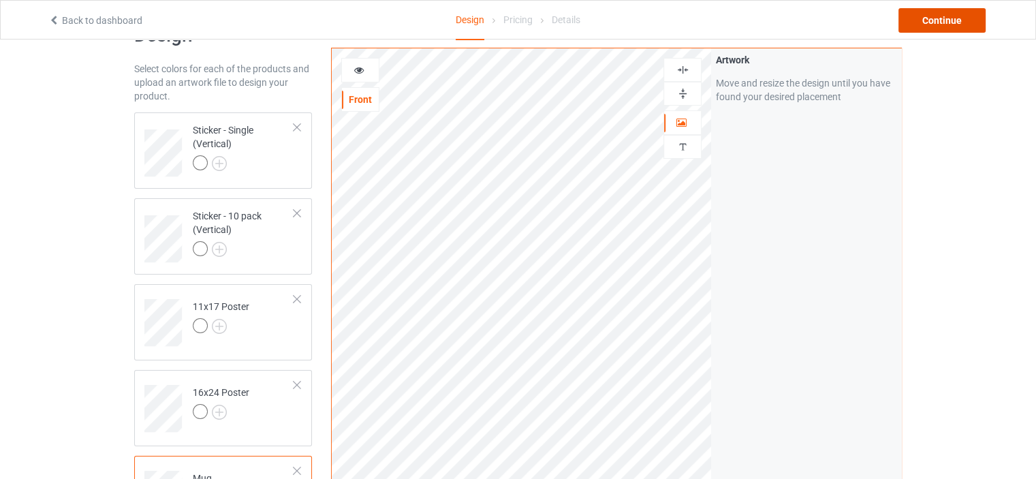
click at [915, 12] on div "Continue" at bounding box center [941, 20] width 87 height 25
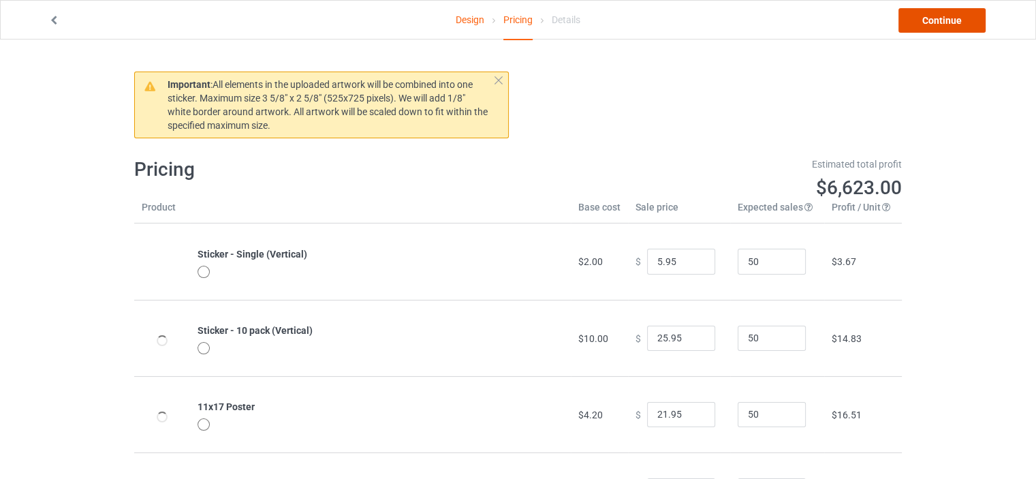
click at [926, 23] on link "Continue" at bounding box center [941, 20] width 87 height 25
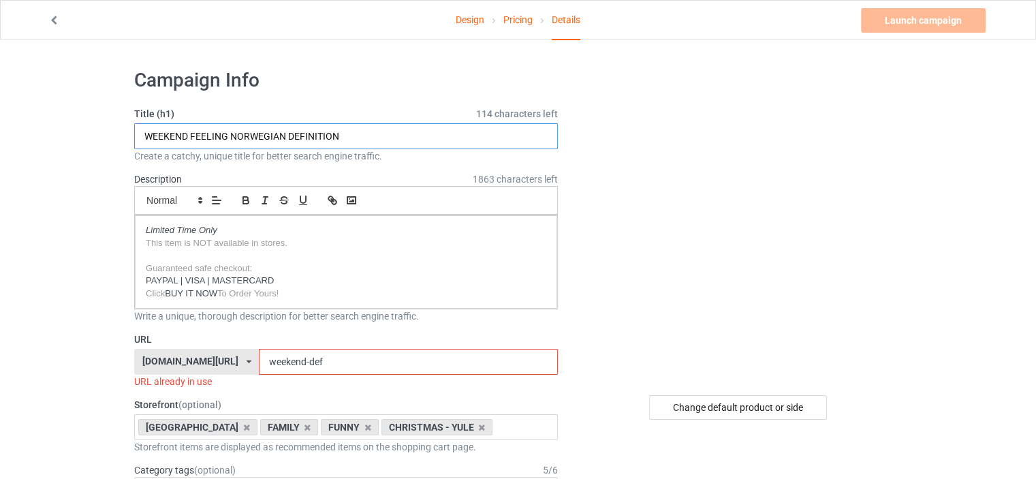
drag, startPoint x: 355, startPoint y: 133, endPoint x: 69, endPoint y: 149, distance: 286.5
paste input "DUGNAD"
type input "DUGNAD NORWEGIAN DEFINITION"
drag, startPoint x: 307, startPoint y: 362, endPoint x: 192, endPoint y: 367, distance: 115.2
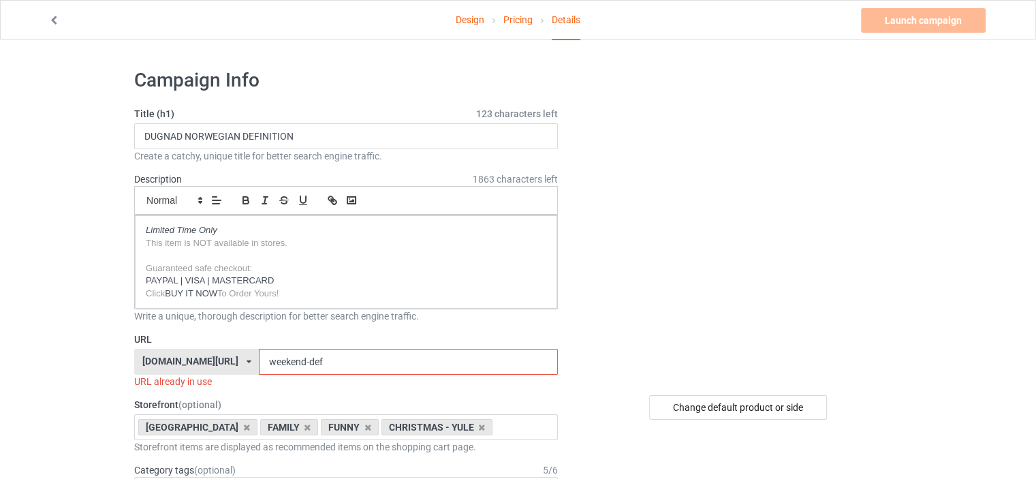
click at [192, 367] on div "onlynorway.com/ awareness-raising.com/ busdrivershop.com/ catswow.com/ finlanda…" at bounding box center [346, 362] width 424 height 26
click at [265, 355] on input "weekend-def" at bounding box center [408, 362] width 298 height 26
drag, startPoint x: 235, startPoint y: 364, endPoint x: 163, endPoint y: 364, distance: 72.2
click at [164, 364] on div "onlynorway.com/ awareness-raising.com/ busdrivershop.com/ catswow.com/ finlanda…" at bounding box center [346, 362] width 424 height 26
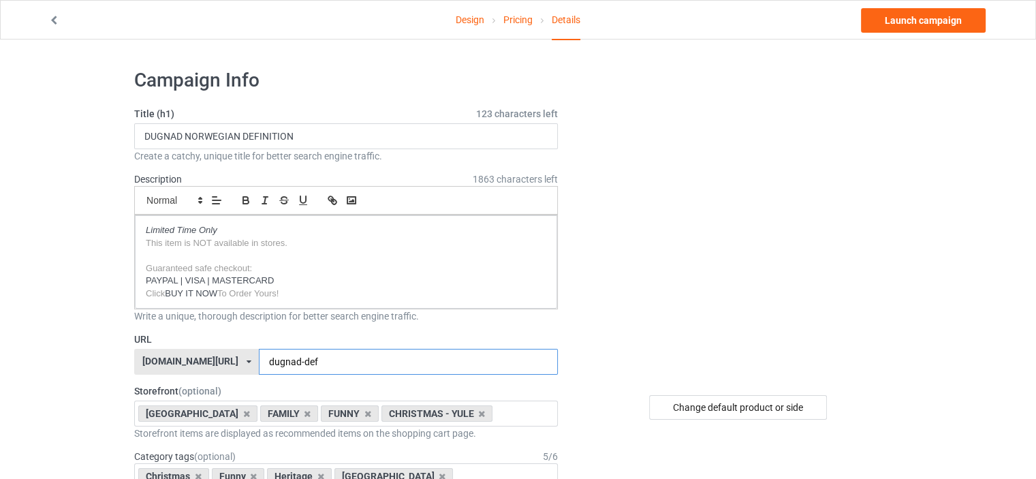
type input "dugnad-def"
click at [611, 353] on div at bounding box center [739, 221] width 325 height 306
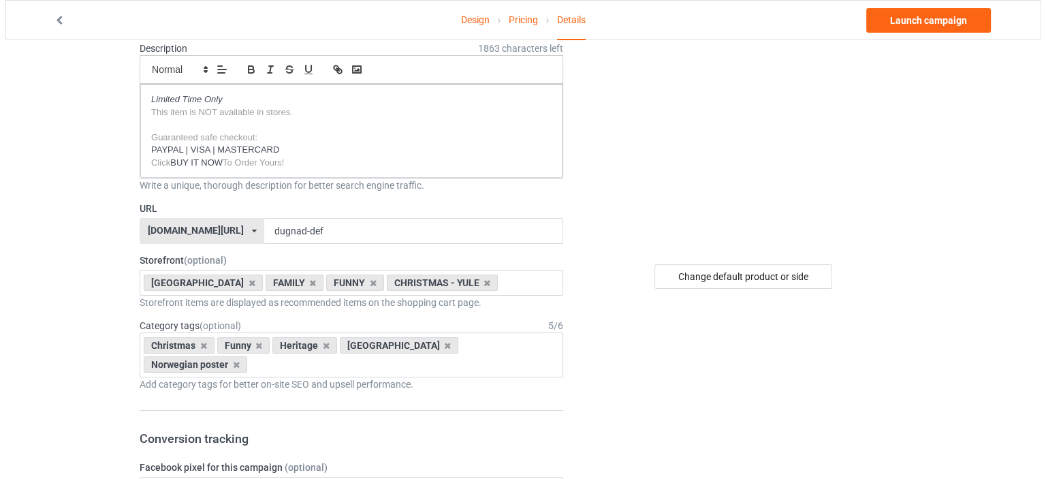
scroll to position [136, 0]
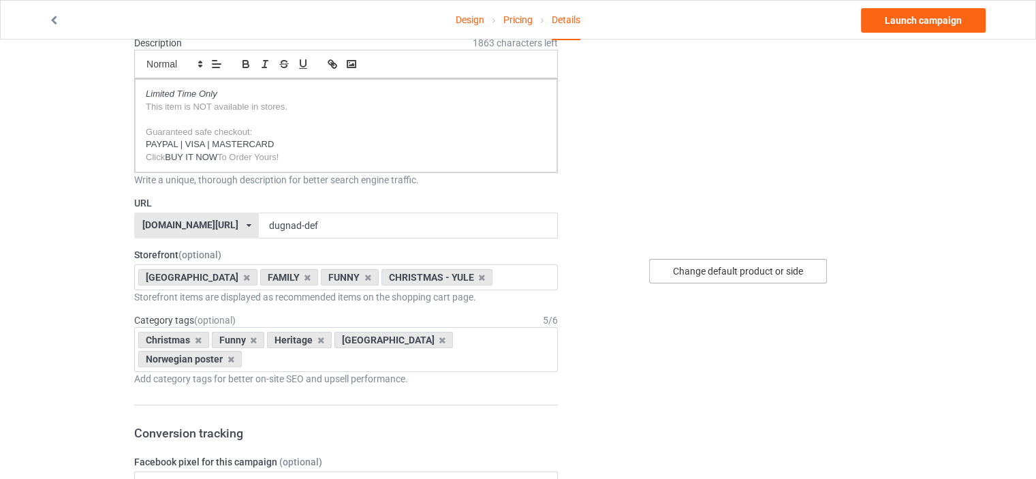
click at [703, 270] on div "Change default product or side" at bounding box center [738, 271] width 178 height 25
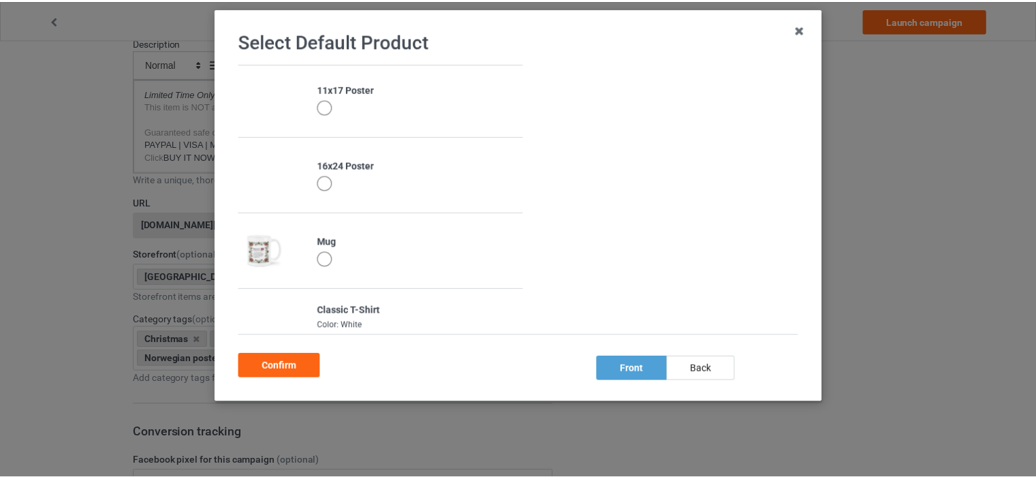
scroll to position [157, 0]
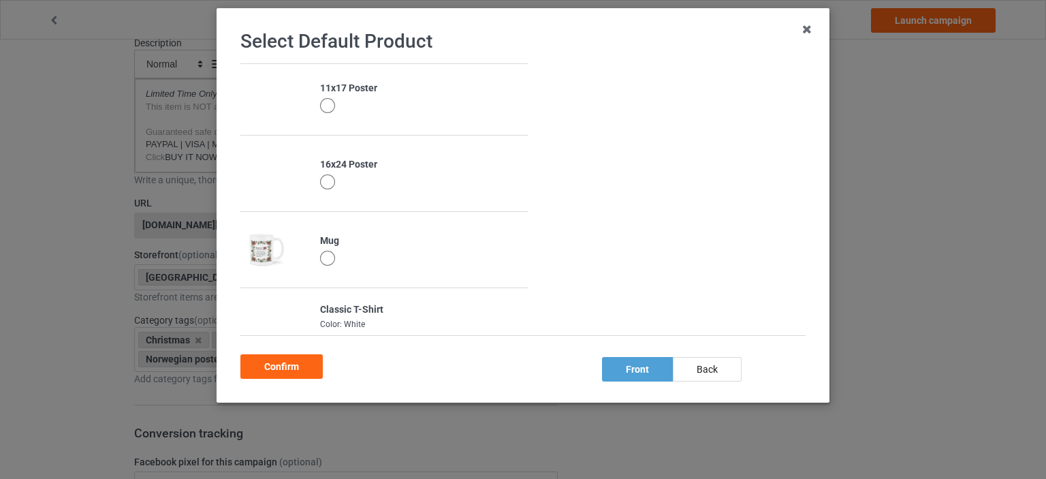
click at [322, 257] on div at bounding box center [327, 258] width 15 height 15
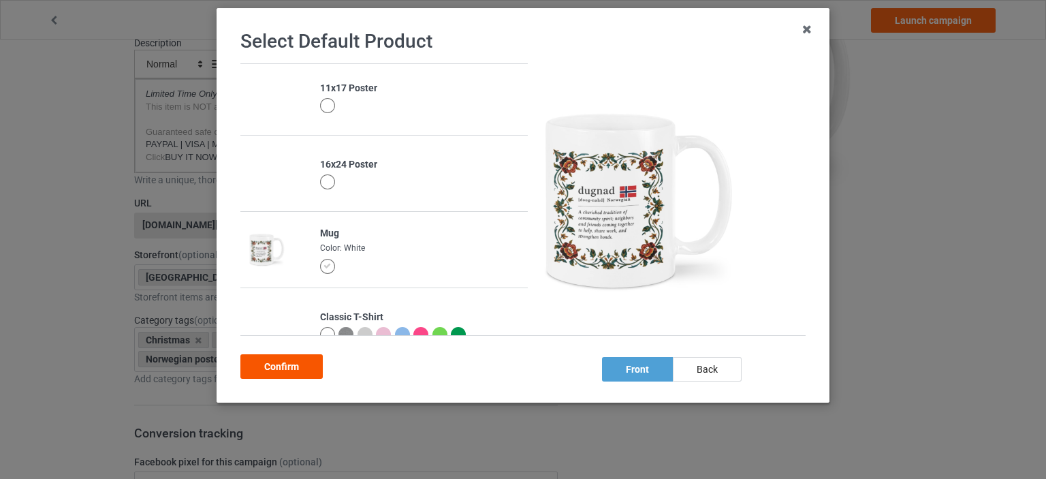
click at [271, 362] on div "Confirm" at bounding box center [281, 366] width 82 height 25
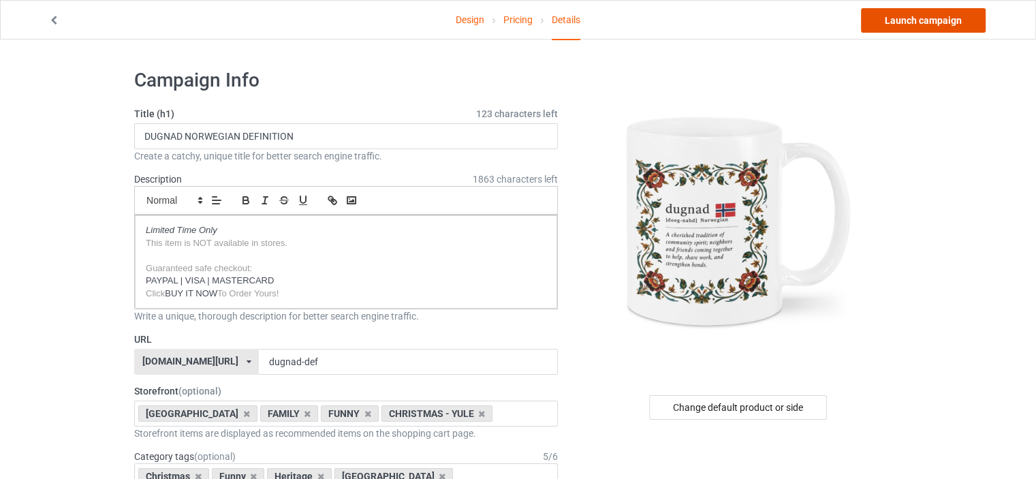
click at [910, 20] on link "Launch campaign" at bounding box center [923, 20] width 125 height 25
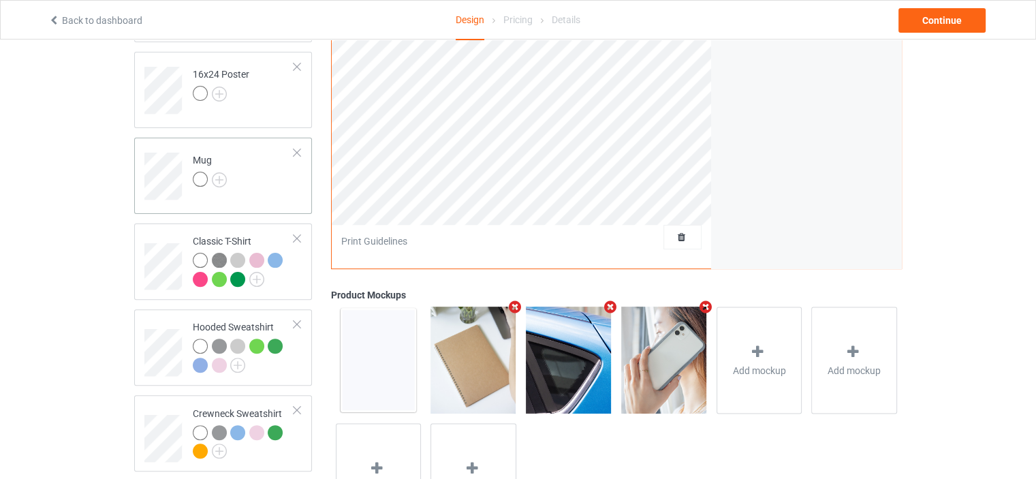
scroll to position [447, 0]
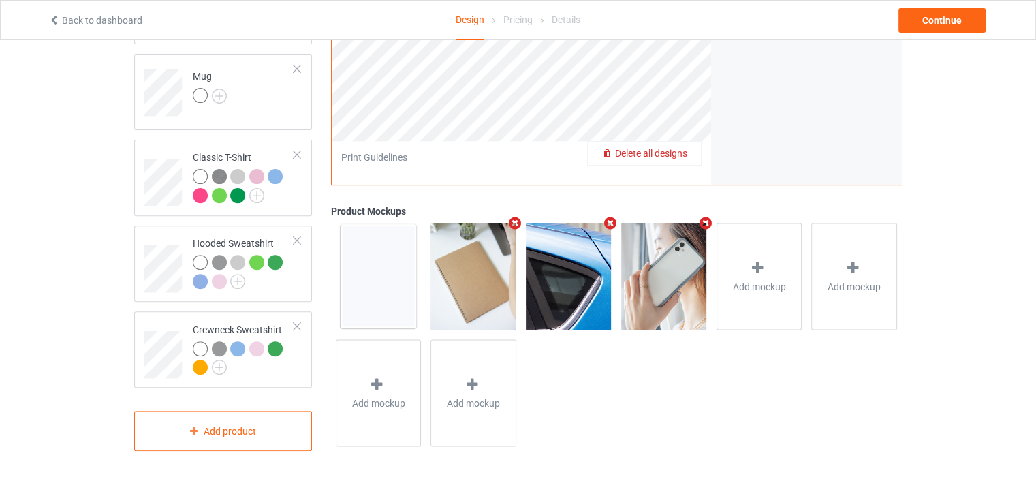
click at [676, 153] on span "Delete all designs" at bounding box center [651, 153] width 72 height 11
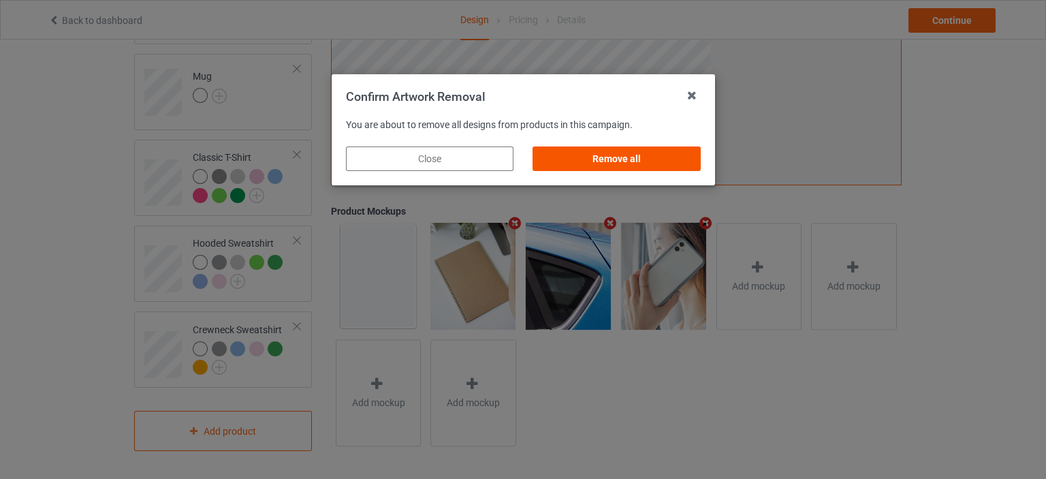
click at [618, 160] on div "Remove all" at bounding box center [617, 158] width 168 height 25
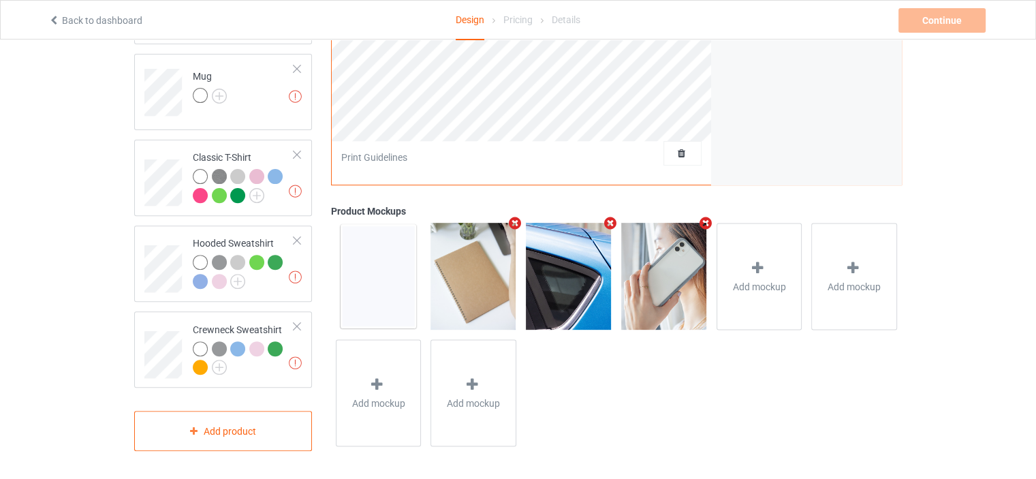
scroll to position [0, 0]
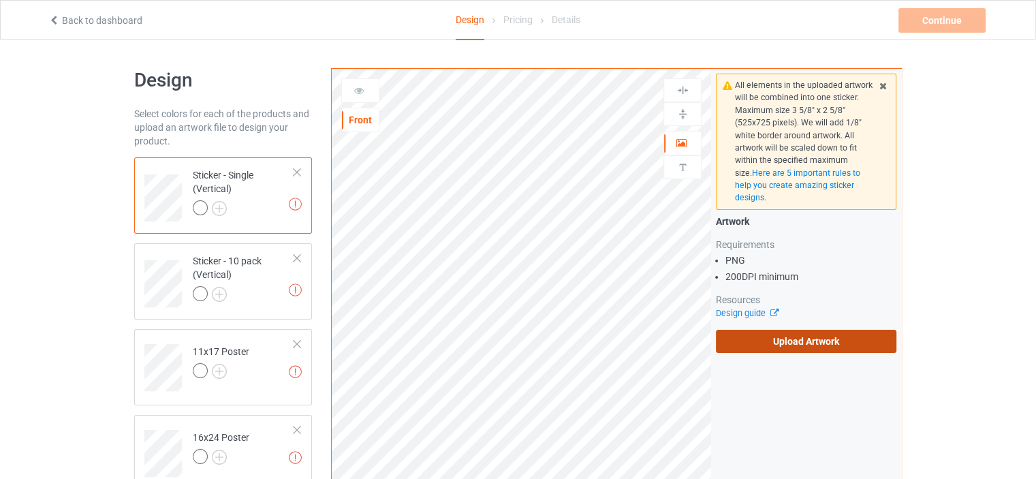
click at [791, 337] on label "Upload Artwork" at bounding box center [806, 341] width 180 height 23
click at [0, 0] on input "Upload Artwork" at bounding box center [0, 0] width 0 height 0
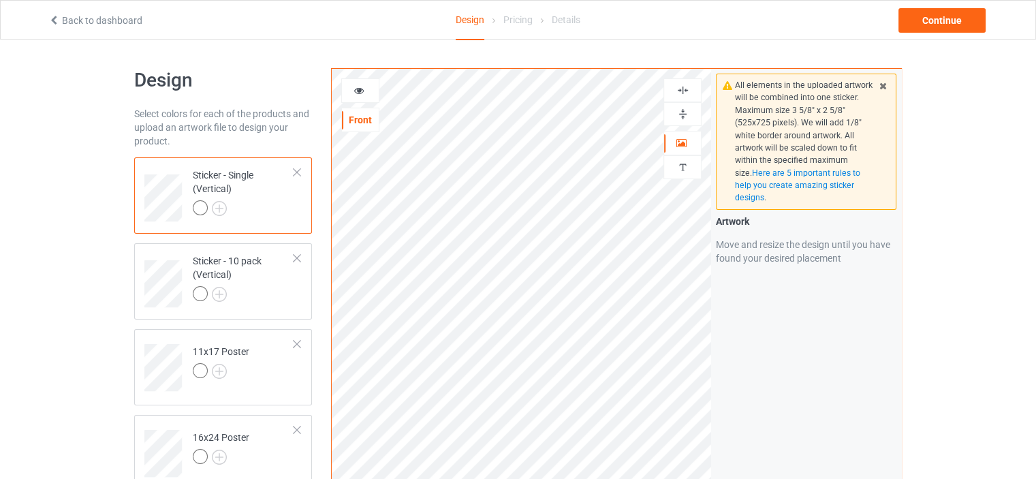
click at [684, 92] on img at bounding box center [682, 90] width 13 height 13
click at [690, 143] on div at bounding box center [682, 143] width 37 height 14
click at [680, 106] on div at bounding box center [682, 114] width 38 height 24
click at [680, 116] on img at bounding box center [682, 114] width 13 height 13
click at [229, 254] on div "Sticker - 10 pack (Vertical)" at bounding box center [243, 277] width 101 height 46
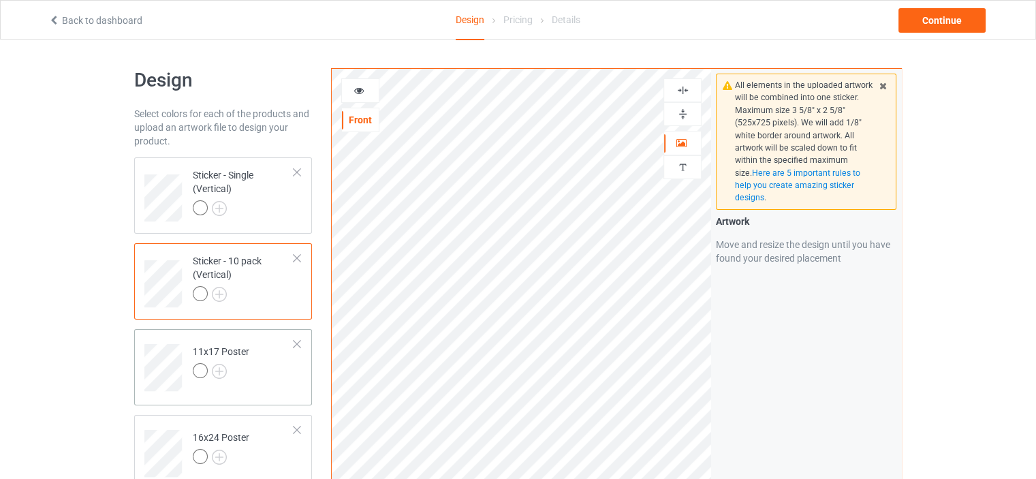
click at [212, 348] on div "11x17 Poster" at bounding box center [221, 361] width 57 height 33
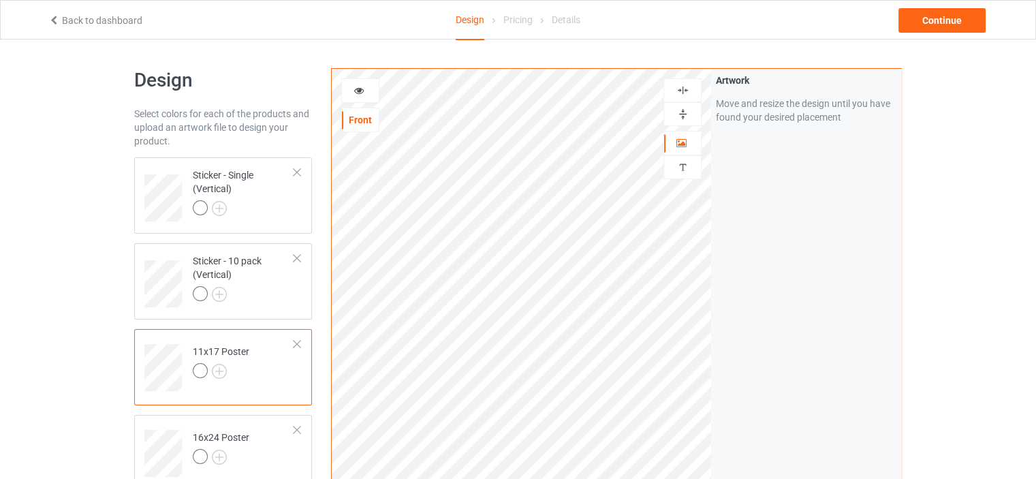
click at [677, 91] on img at bounding box center [682, 90] width 13 height 13
click at [678, 110] on img at bounding box center [682, 114] width 13 height 13
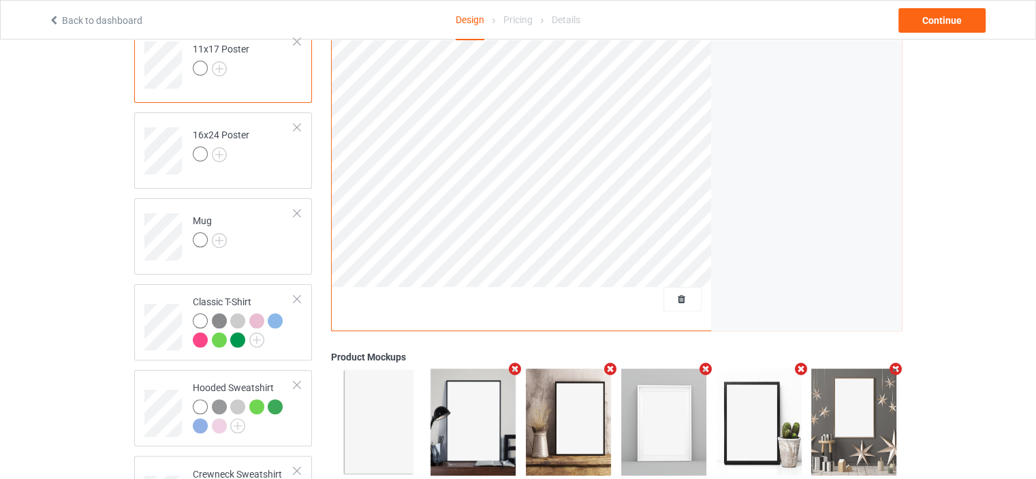
scroll to position [317, 0]
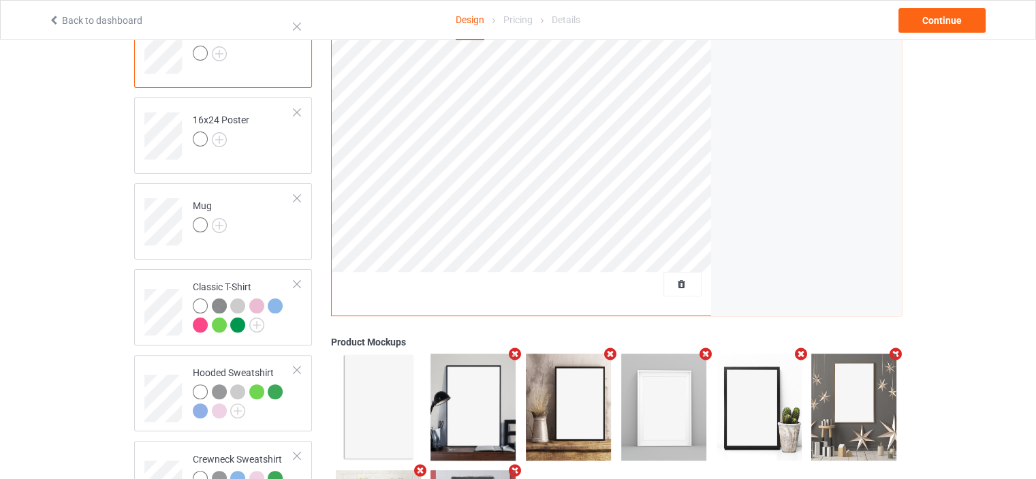
click at [200, 203] on div "Mug" at bounding box center [210, 215] width 34 height 33
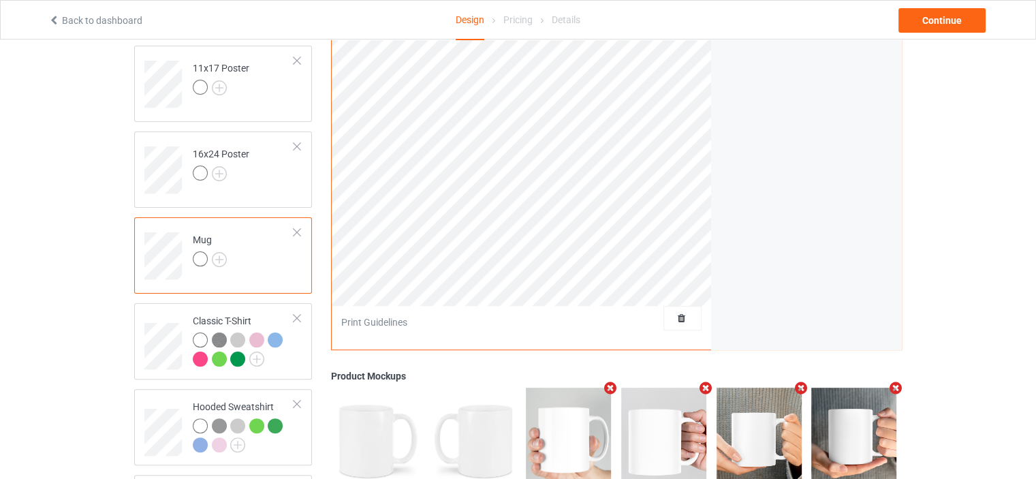
scroll to position [317, 0]
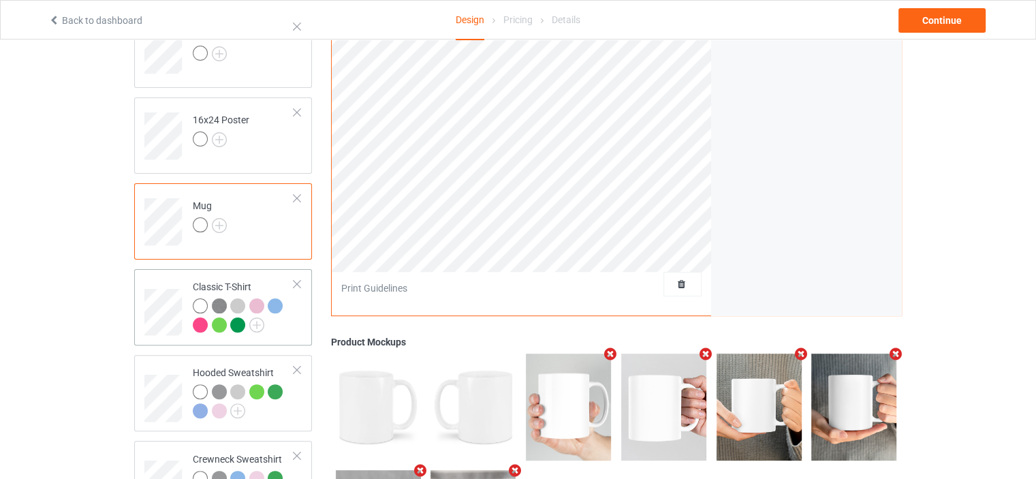
click at [229, 283] on div "Classic T-Shirt" at bounding box center [243, 305] width 101 height 51
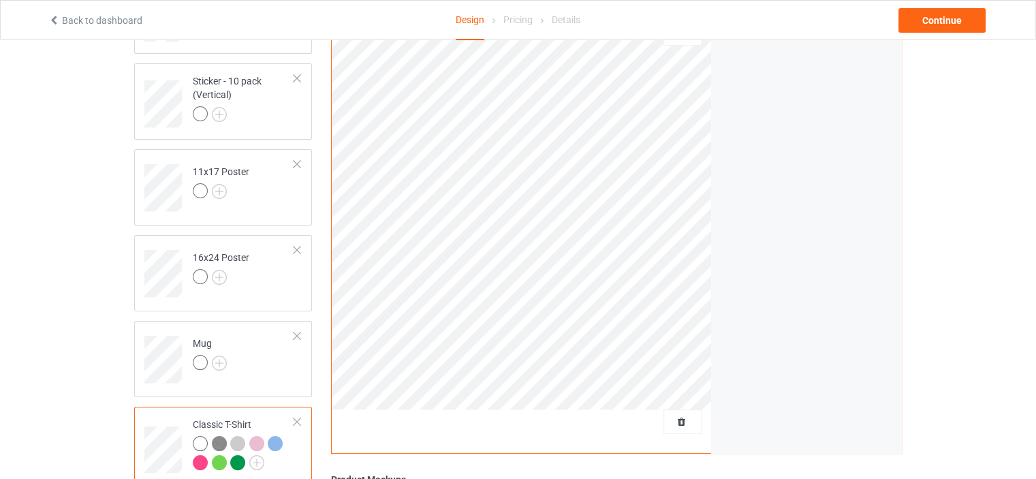
scroll to position [45, 0]
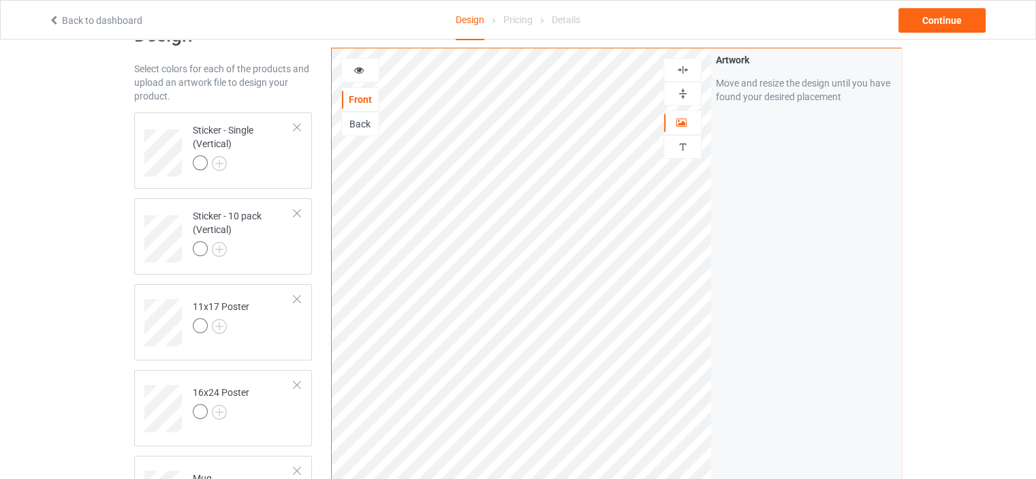
click at [680, 67] on img at bounding box center [682, 69] width 13 height 13
click at [680, 91] on img at bounding box center [682, 93] width 13 height 13
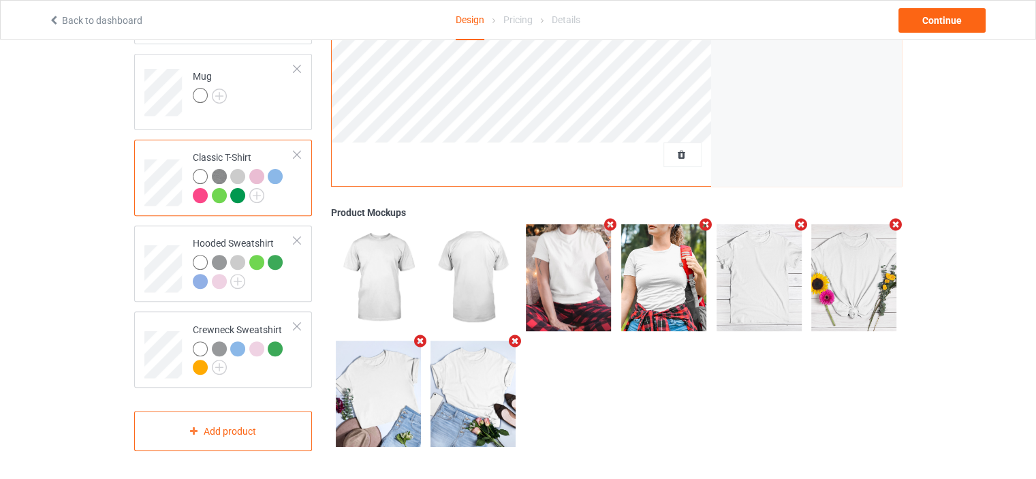
scroll to position [0, 0]
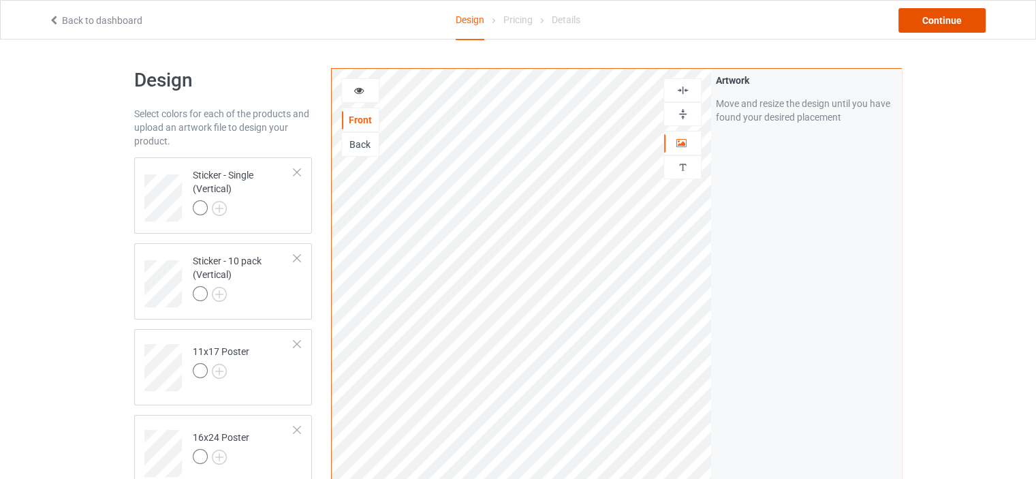
click at [933, 18] on div "Continue" at bounding box center [941, 20] width 87 height 25
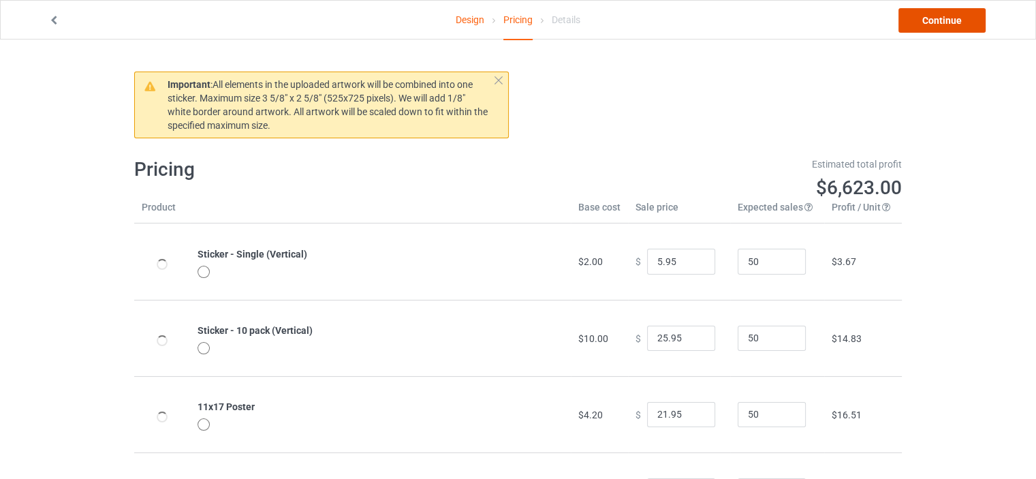
click at [923, 18] on link "Continue" at bounding box center [941, 20] width 87 height 25
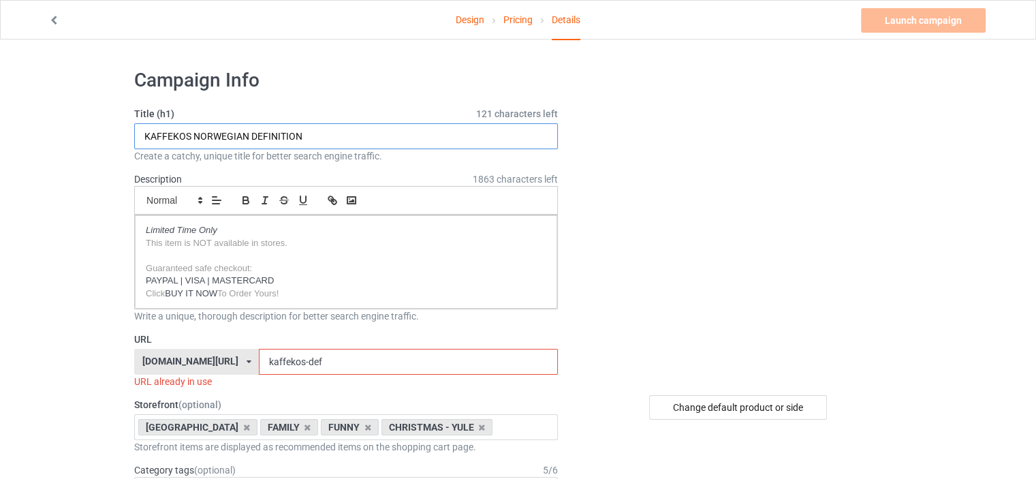
drag, startPoint x: 317, startPoint y: 131, endPoint x: 0, endPoint y: 139, distance: 317.5
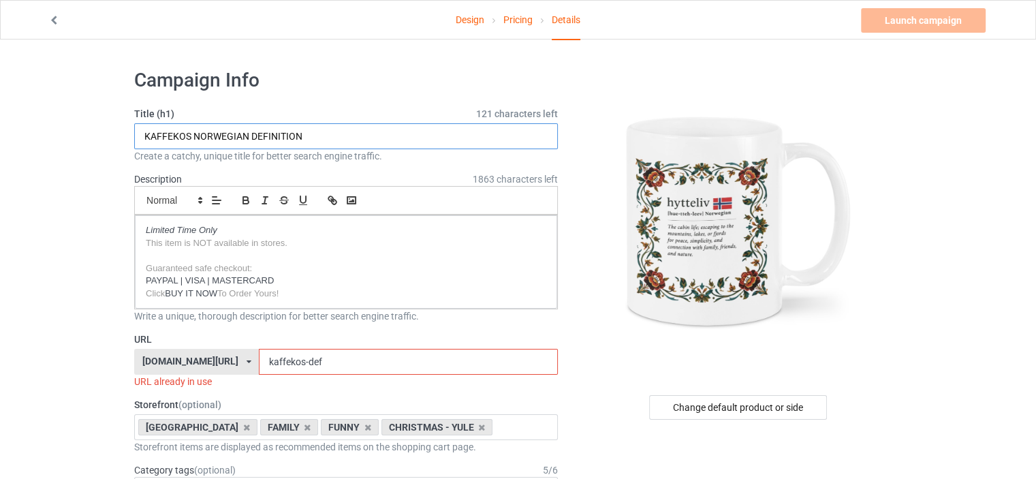
paste input "HYTTELIV"
type input "HYTTELIV NORWEGIAN DEFINITION"
drag, startPoint x: 281, startPoint y: 360, endPoint x: 169, endPoint y: 363, distance: 111.7
click at [169, 363] on div "onlynorway.com/ awareness-raising.com/ busdrivershop.com/ catswow.com/ finlanda…" at bounding box center [346, 362] width 424 height 26
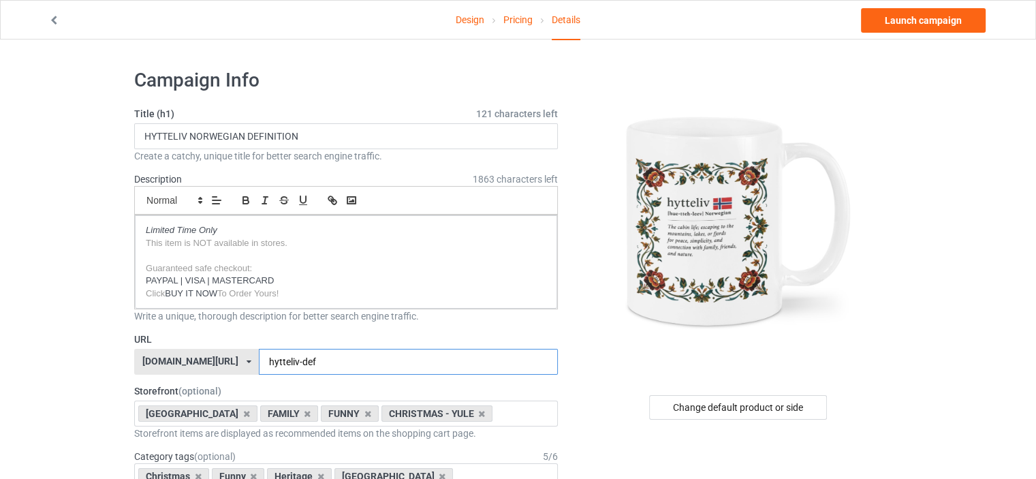
type input "hytteliv-def"
click at [593, 369] on div at bounding box center [739, 221] width 325 height 306
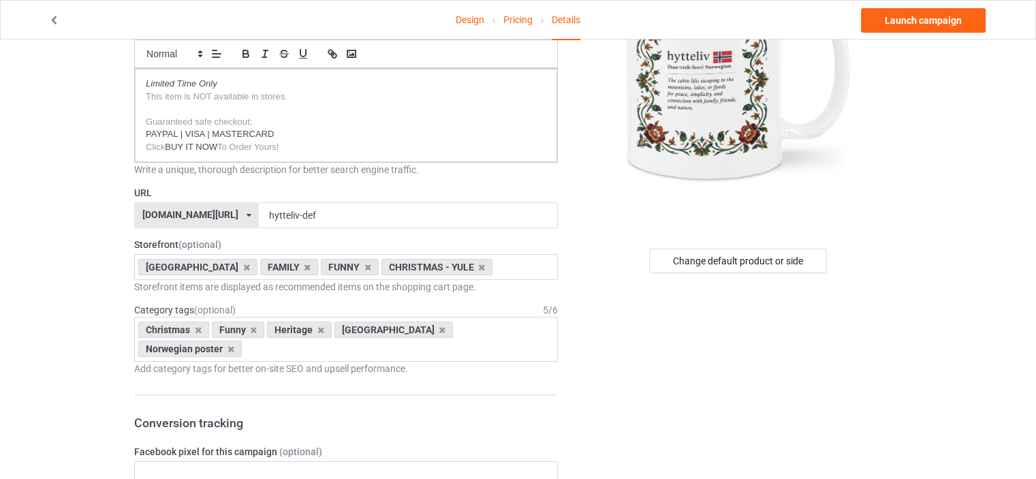
scroll to position [181, 0]
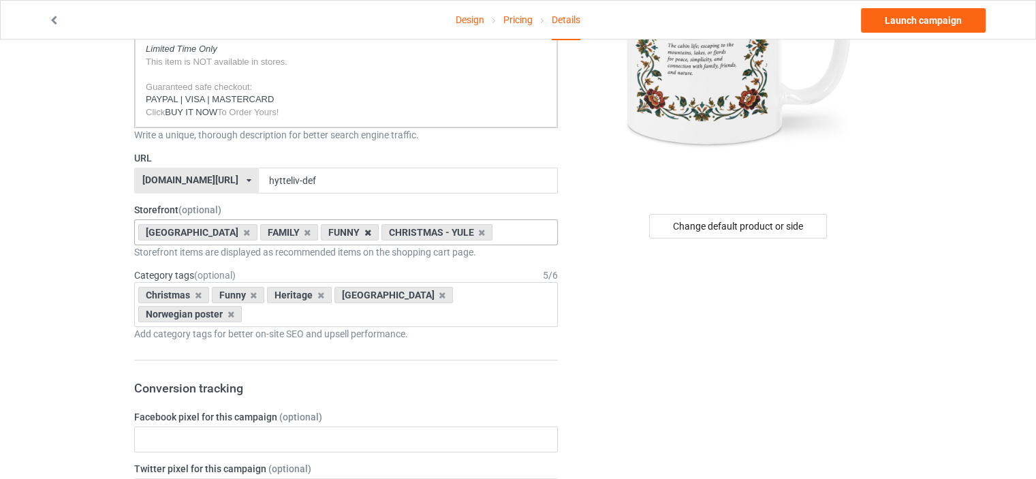
click at [364, 230] on icon at bounding box center [367, 232] width 7 height 9
click at [251, 294] on icon at bounding box center [253, 295] width 7 height 9
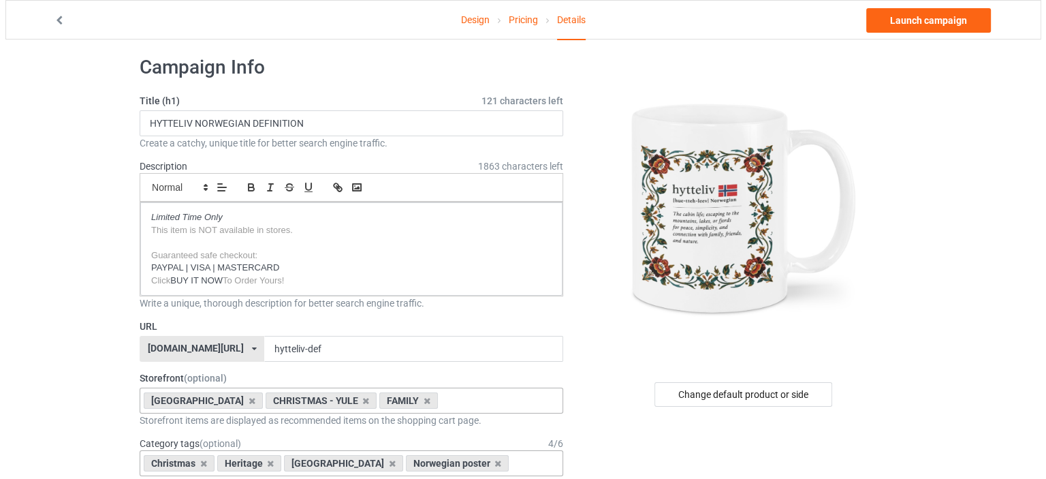
scroll to position [0, 0]
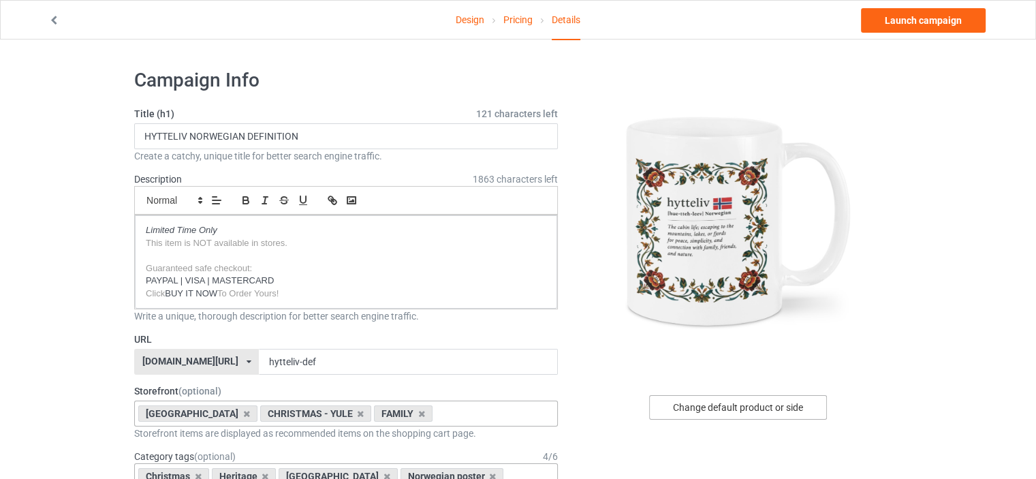
click at [741, 402] on div "Change default product or side" at bounding box center [738, 407] width 178 height 25
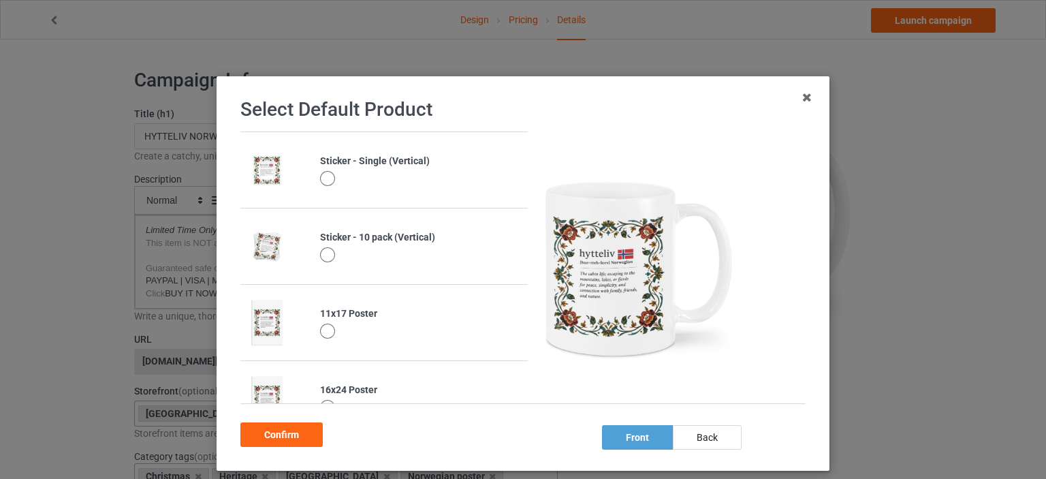
click at [320, 326] on div at bounding box center [327, 330] width 15 height 15
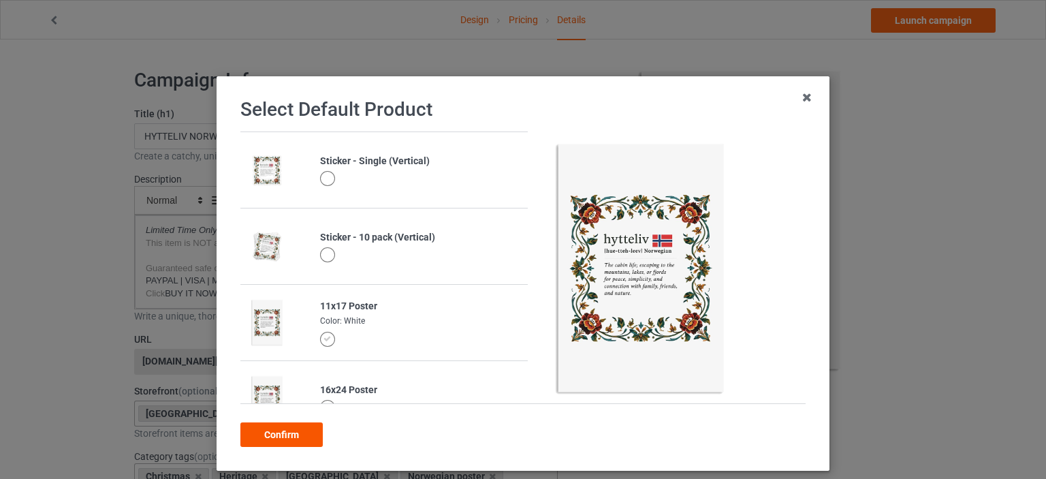
click at [274, 427] on div "Confirm" at bounding box center [281, 434] width 82 height 25
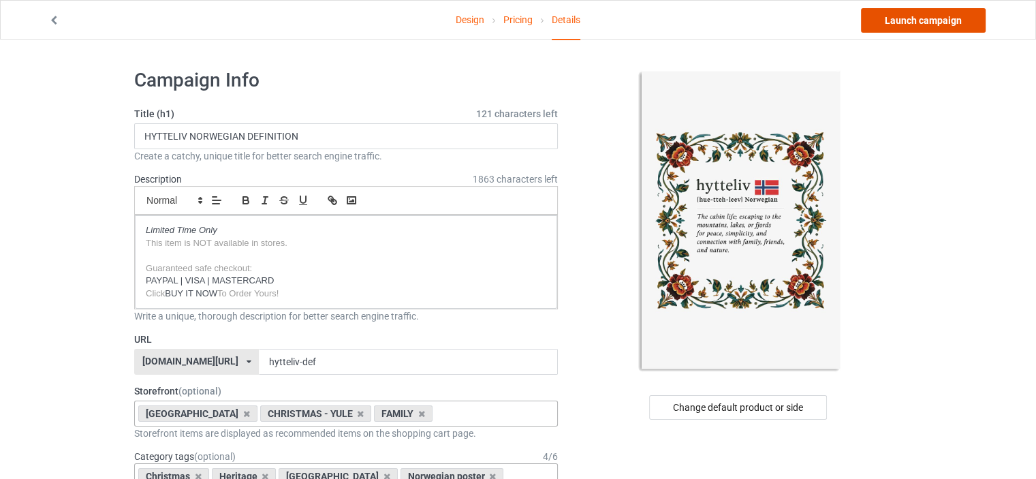
click at [944, 24] on link "Launch campaign" at bounding box center [923, 20] width 125 height 25
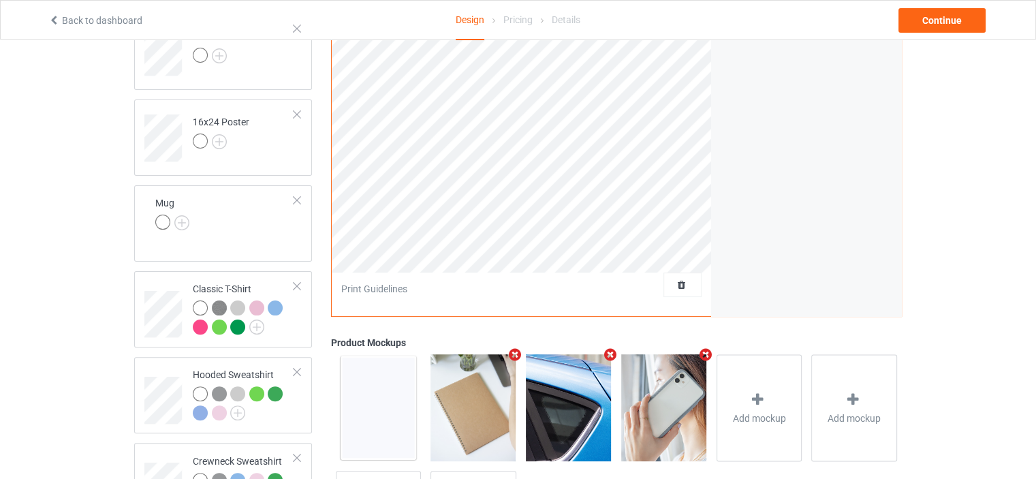
scroll to position [363, 0]
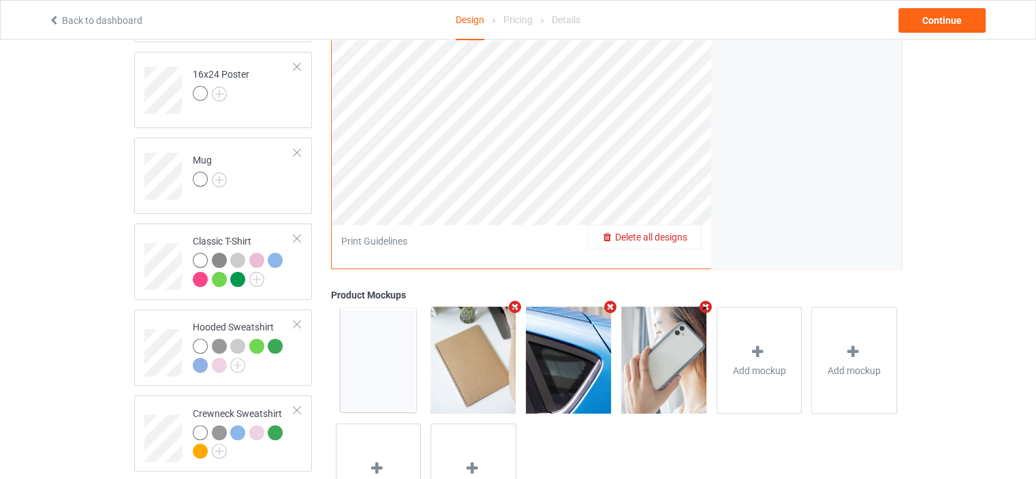
click at [673, 239] on span "Delete all designs" at bounding box center [651, 237] width 72 height 11
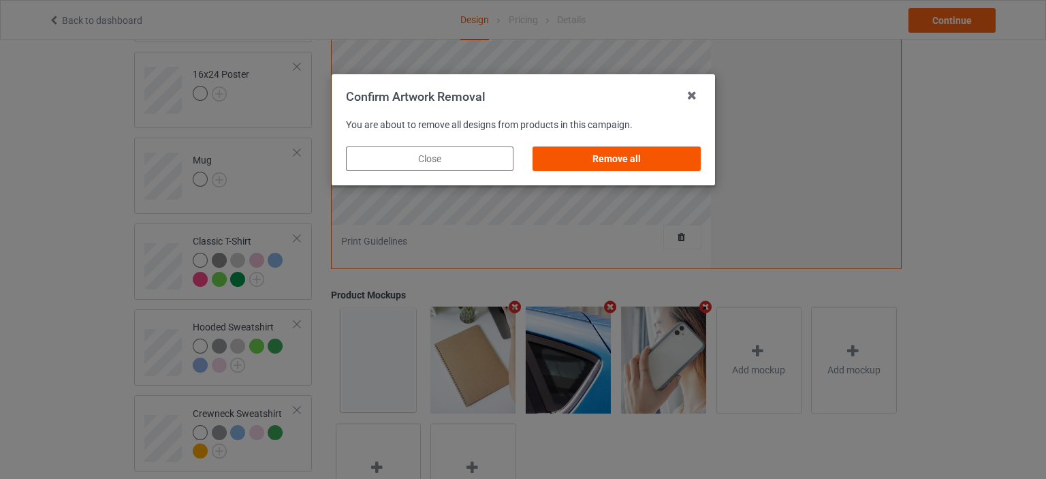
click at [629, 161] on div "Remove all" at bounding box center [617, 158] width 168 height 25
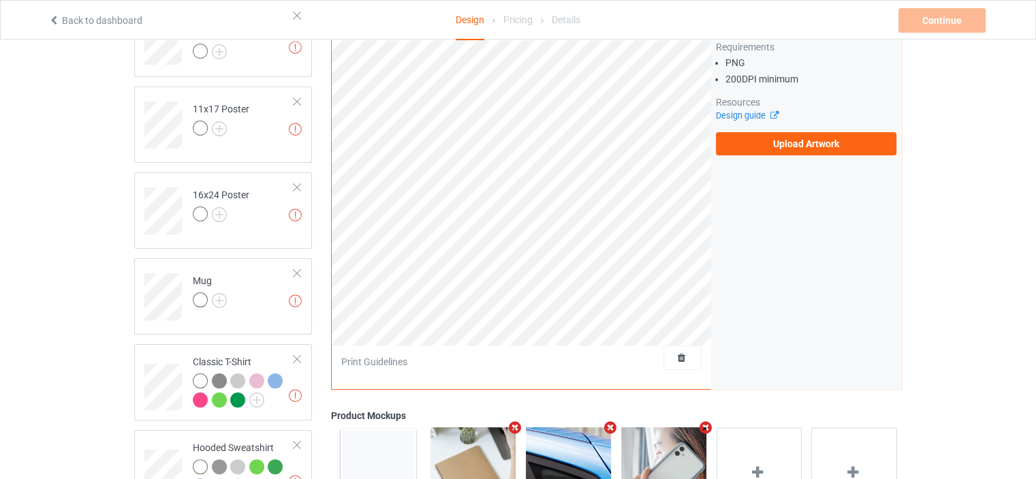
scroll to position [91, 0]
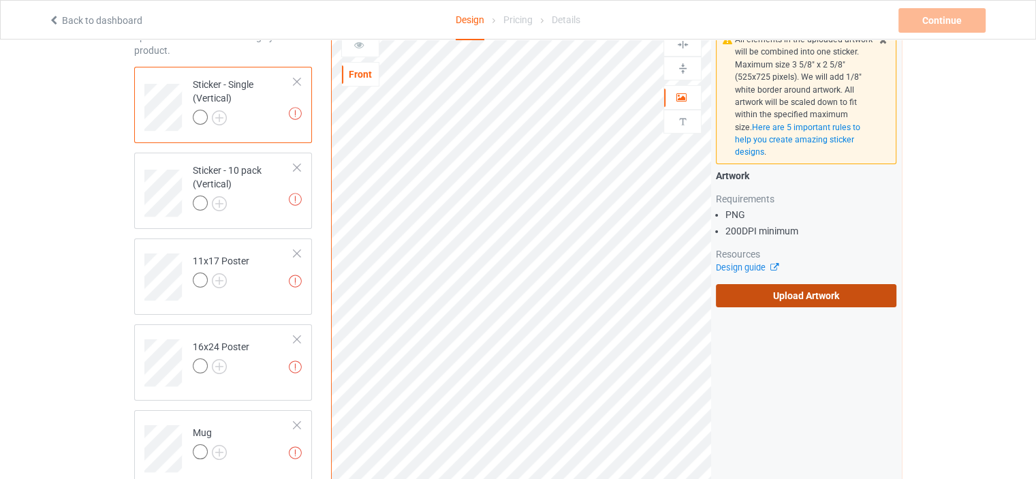
click at [813, 294] on label "Upload Artwork" at bounding box center [806, 295] width 180 height 23
click at [0, 0] on input "Upload Artwork" at bounding box center [0, 0] width 0 height 0
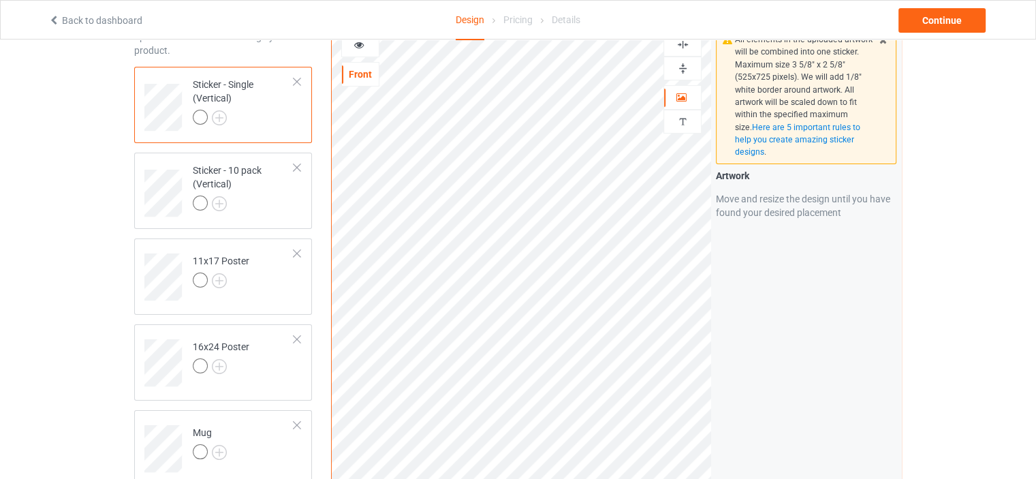
click at [674, 40] on div at bounding box center [682, 44] width 37 height 13
click at [682, 71] on img at bounding box center [682, 68] width 13 height 13
click at [235, 158] on td "Sticker - 10 pack (Vertical)" at bounding box center [243, 188] width 116 height 61
click at [221, 240] on div "11x17 Poster" at bounding box center [223, 276] width 178 height 76
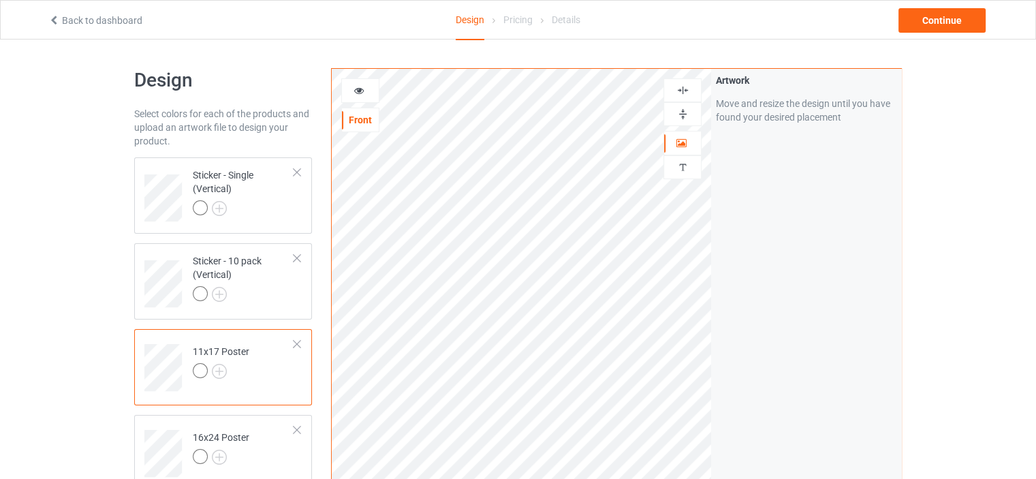
click at [681, 85] on img at bounding box center [682, 90] width 13 height 13
click at [685, 108] on img at bounding box center [682, 114] width 13 height 13
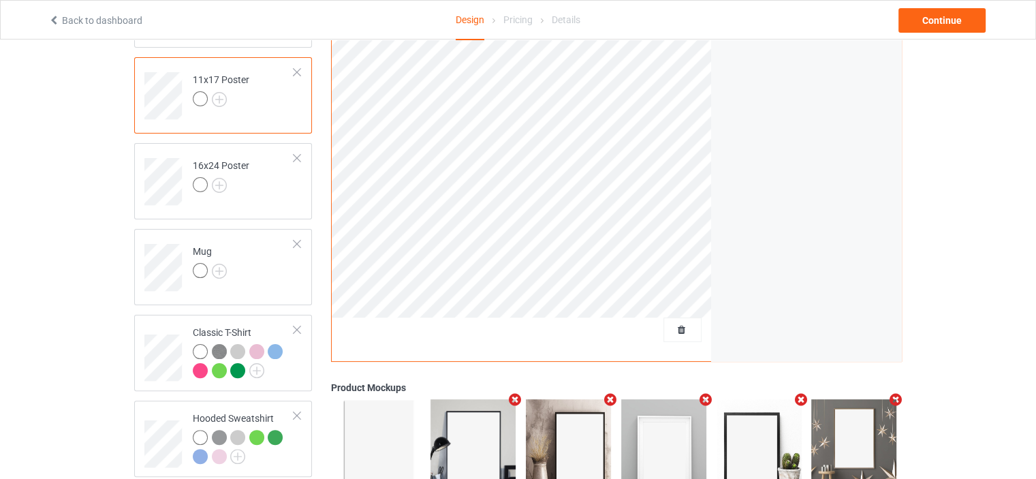
scroll to position [272, 0]
click at [208, 242] on td "Mug" at bounding box center [243, 262] width 116 height 57
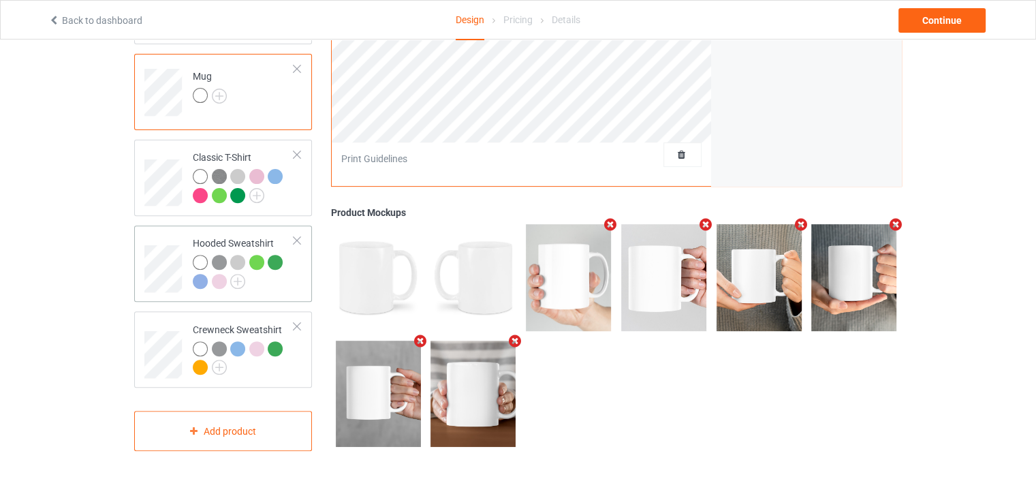
scroll to position [447, 0]
click at [217, 152] on div "Classic T-Shirt" at bounding box center [243, 176] width 101 height 51
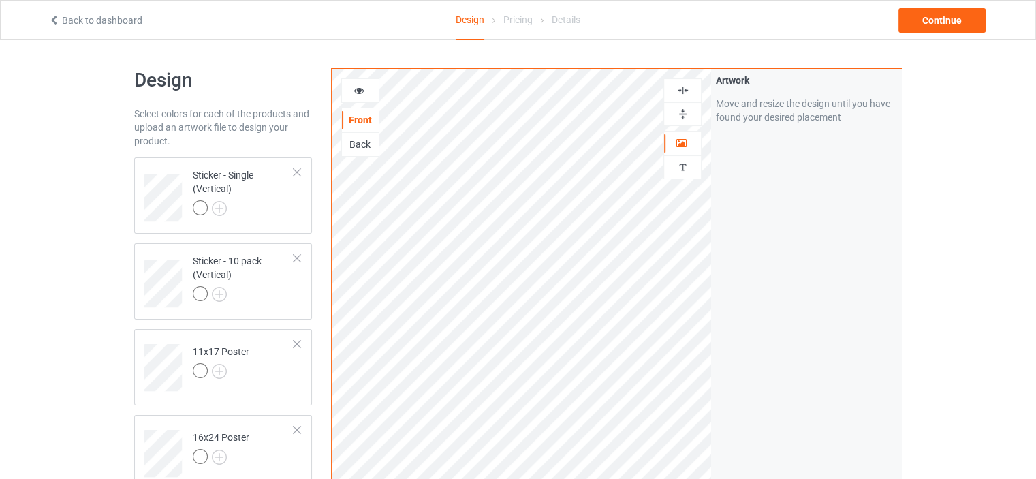
click at [678, 88] on img at bounding box center [682, 90] width 13 height 13
click at [684, 108] on img at bounding box center [682, 114] width 13 height 13
click at [683, 90] on img at bounding box center [682, 90] width 13 height 13
click at [682, 112] on img at bounding box center [682, 114] width 13 height 13
click at [806, 217] on div "Artwork Move and resize the design until you have found your desired placement" at bounding box center [806, 328] width 190 height 518
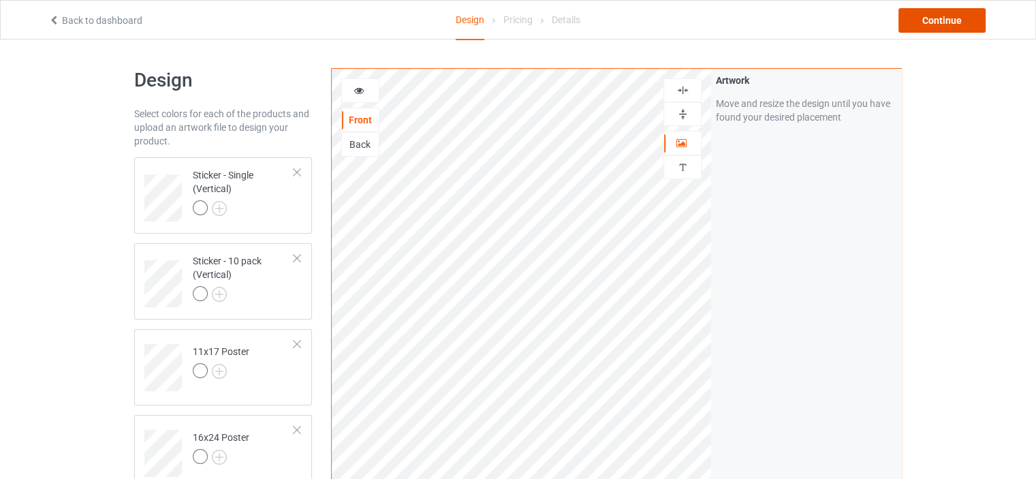
click at [932, 18] on div "Continue" at bounding box center [941, 20] width 87 height 25
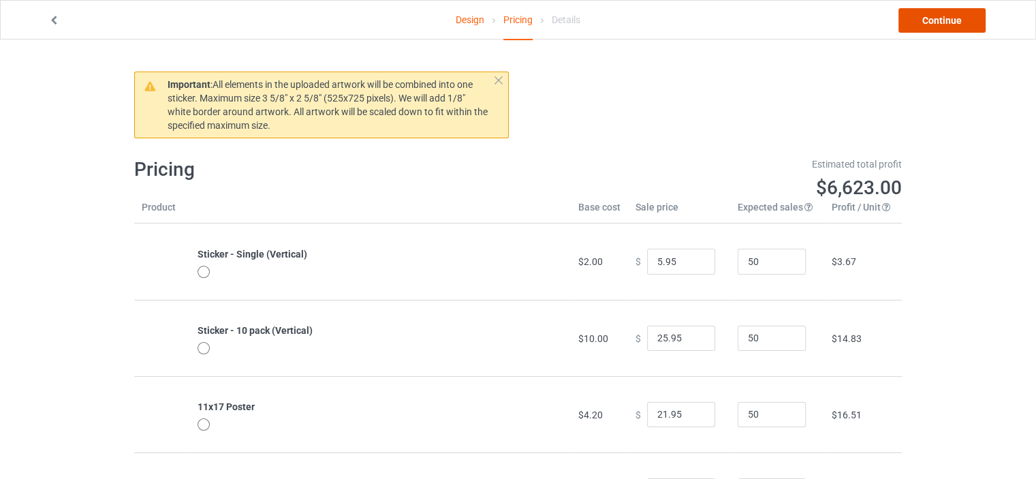
click at [923, 23] on link "Continue" at bounding box center [941, 20] width 87 height 25
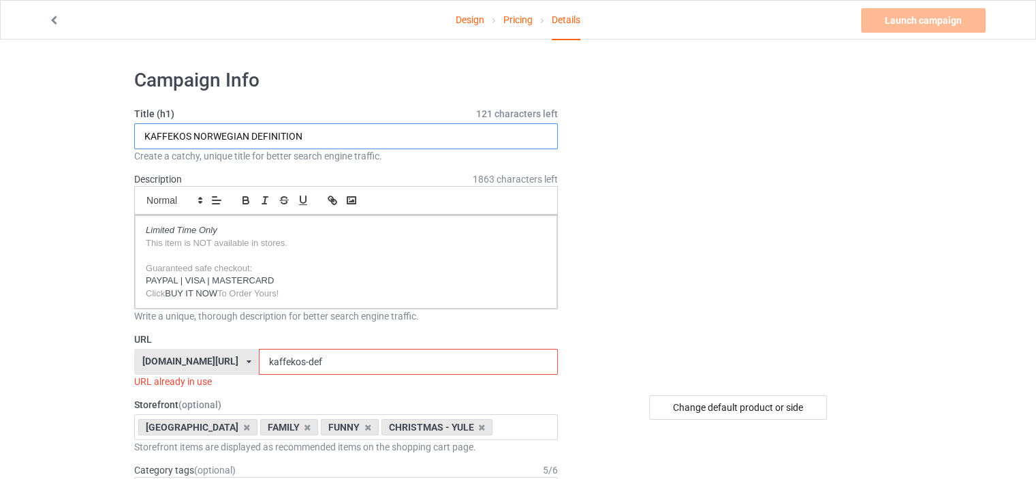
drag, startPoint x: 347, startPoint y: 135, endPoint x: 0, endPoint y: 141, distance: 346.7
paste input "FRILUFTSLIV"
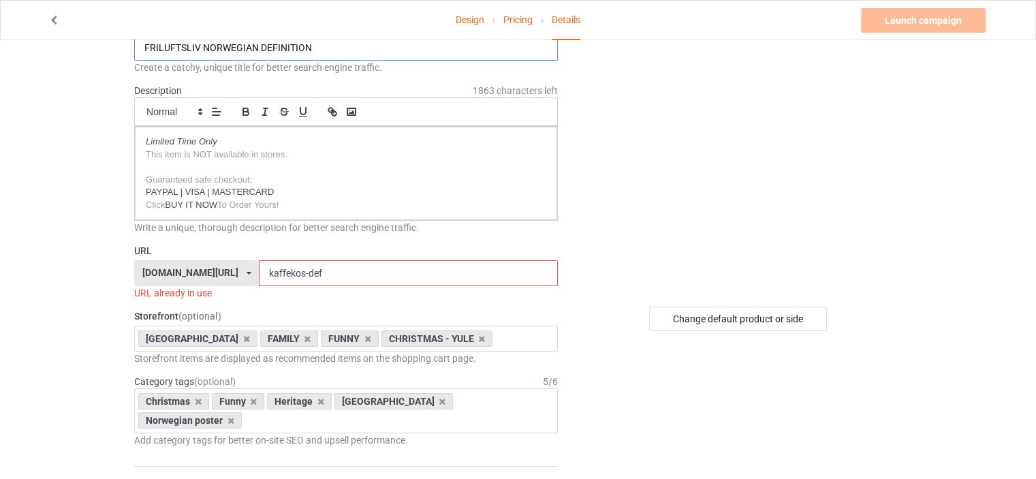
scroll to position [91, 0]
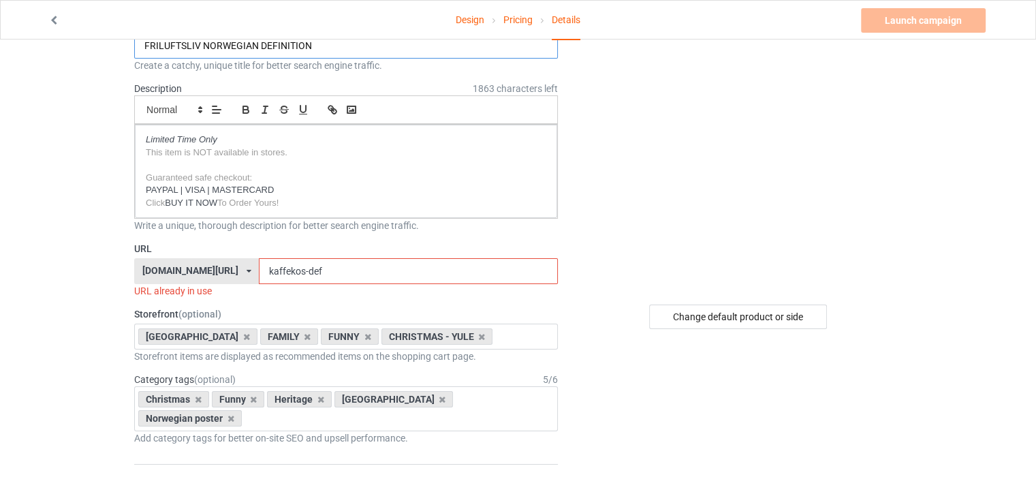
type input "FRILUFTSLIV NORWEGIAN DEFINITION"
drag, startPoint x: 271, startPoint y: 269, endPoint x: 162, endPoint y: 270, distance: 109.0
click at [166, 272] on div "onlynorway.com/ awareness-raising.com/ busdrivershop.com/ catswow.com/ finlanda…" at bounding box center [346, 271] width 424 height 26
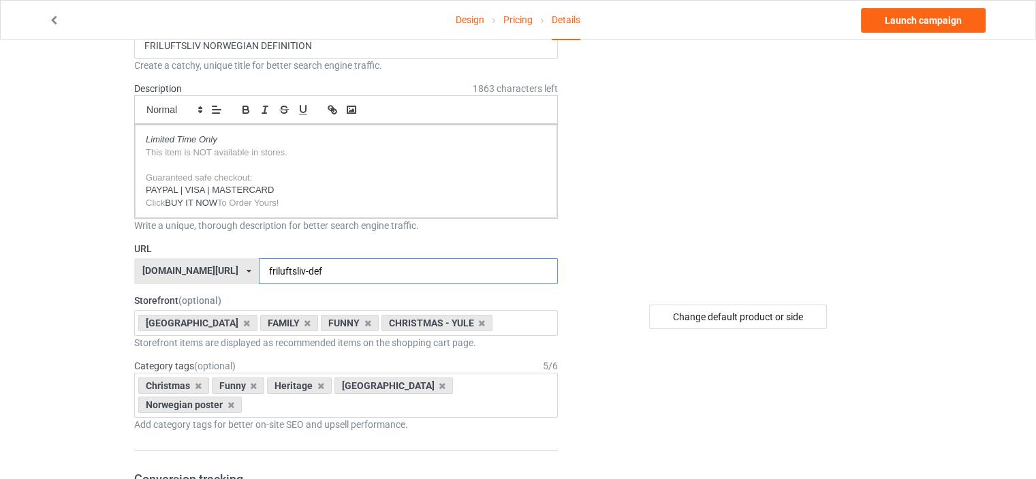
type input "friluftsliv-def"
click at [364, 321] on icon at bounding box center [367, 323] width 7 height 9
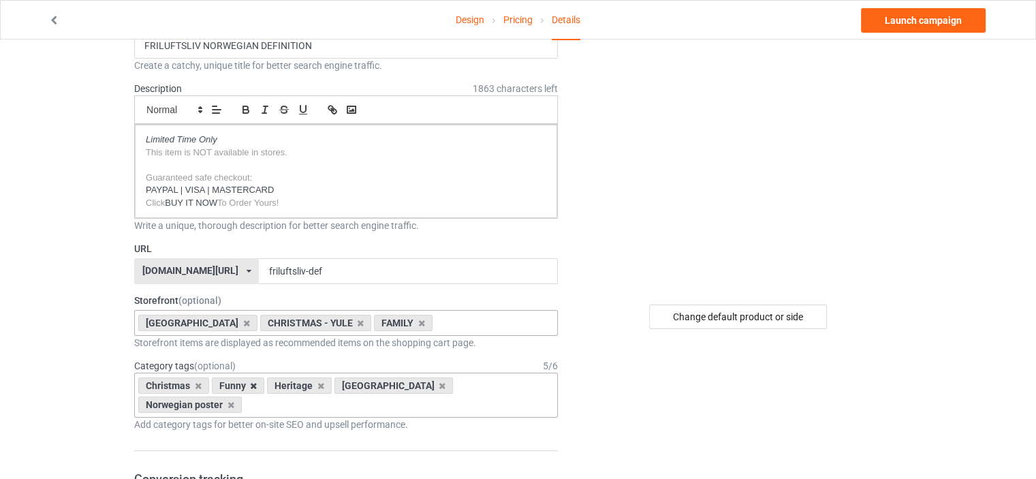
click at [251, 381] on icon at bounding box center [253, 385] width 7 height 9
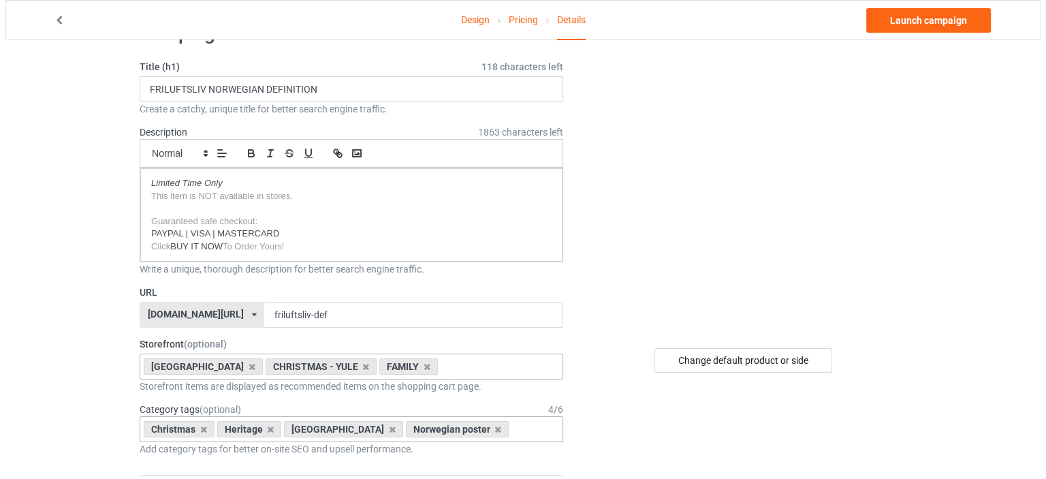
scroll to position [0, 0]
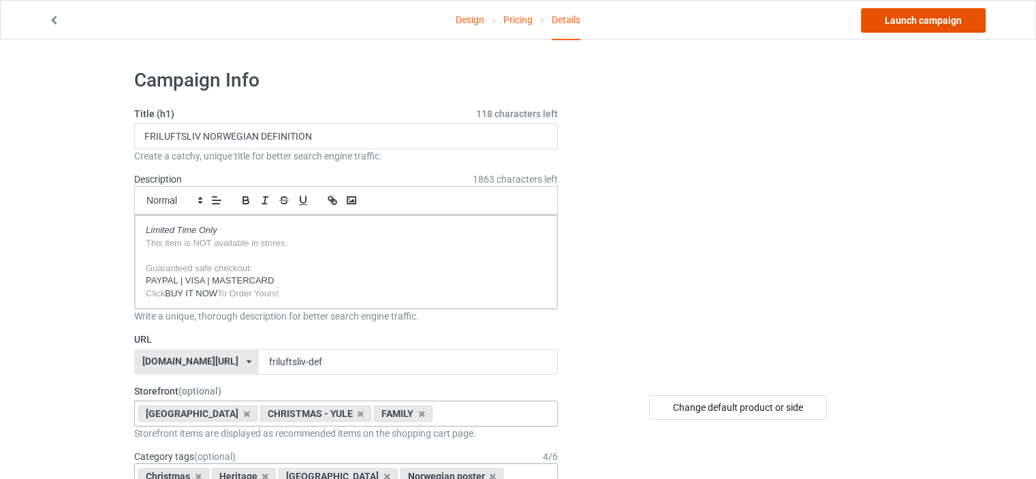
click at [913, 22] on link "Launch campaign" at bounding box center [923, 20] width 125 height 25
